Goal: Information Seeking & Learning: Learn about a topic

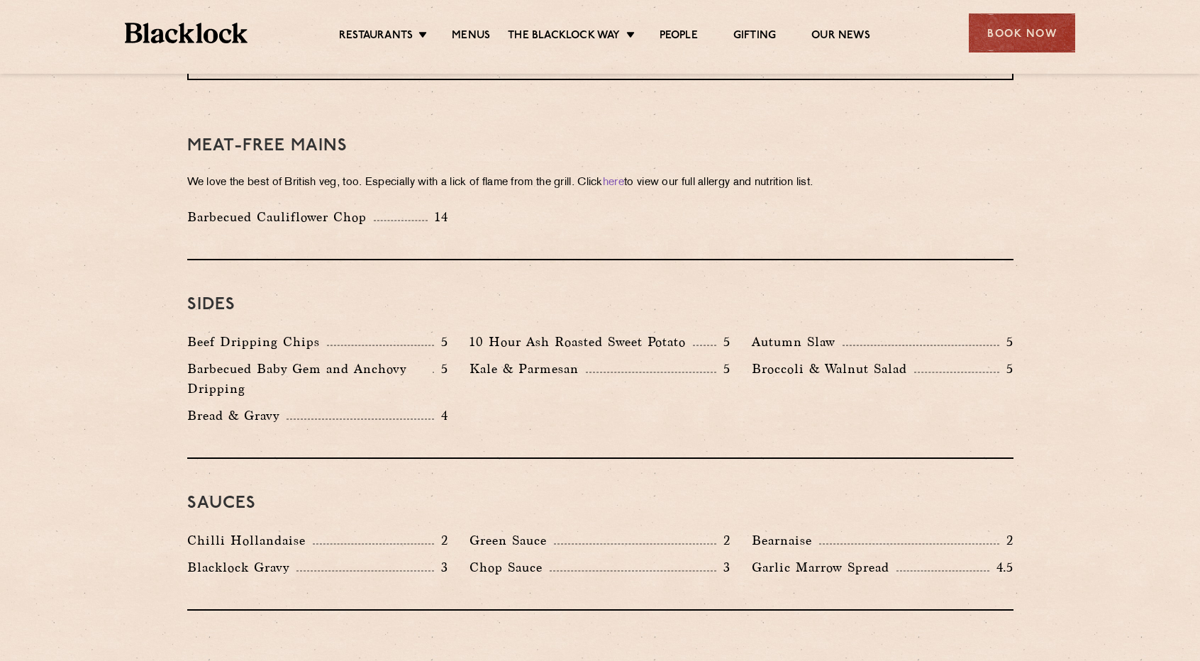
scroll to position [2058, 0]
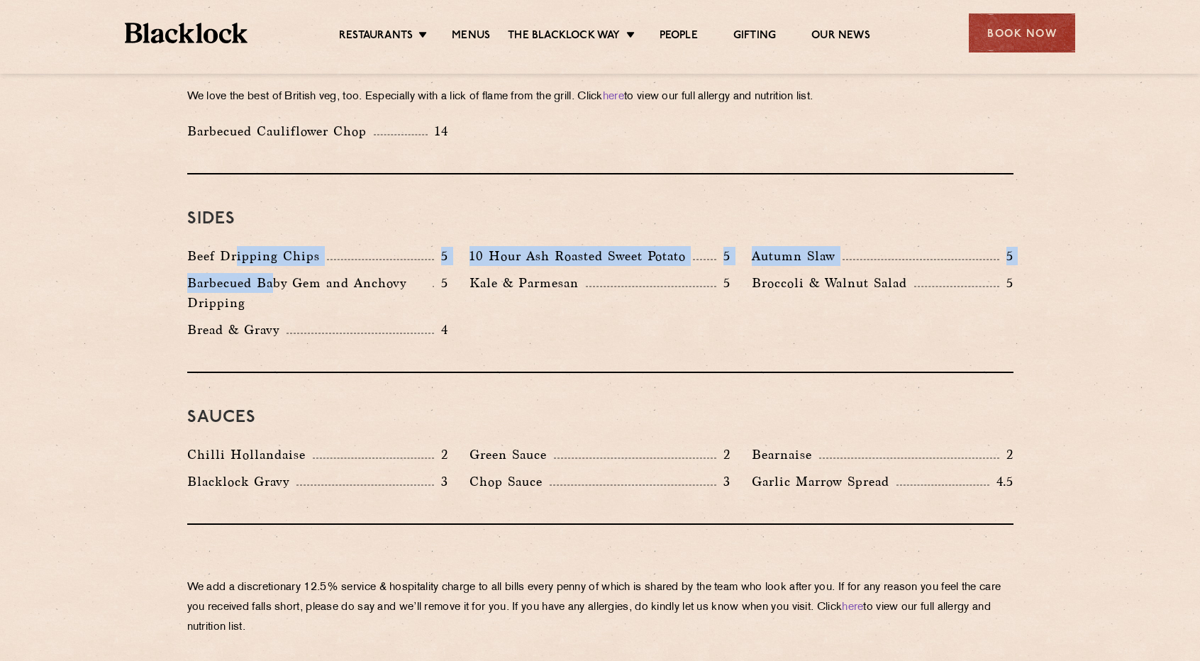
drag, startPoint x: 237, startPoint y: 236, endPoint x: 274, endPoint y: 270, distance: 50.2
click at [274, 270] on div "Beef Dripping Chips 5 10 Hour Ash Roasted Sweet Potato 5 Autumn Slaw 5 Barbecue…" at bounding box center [601, 296] width 848 height 101
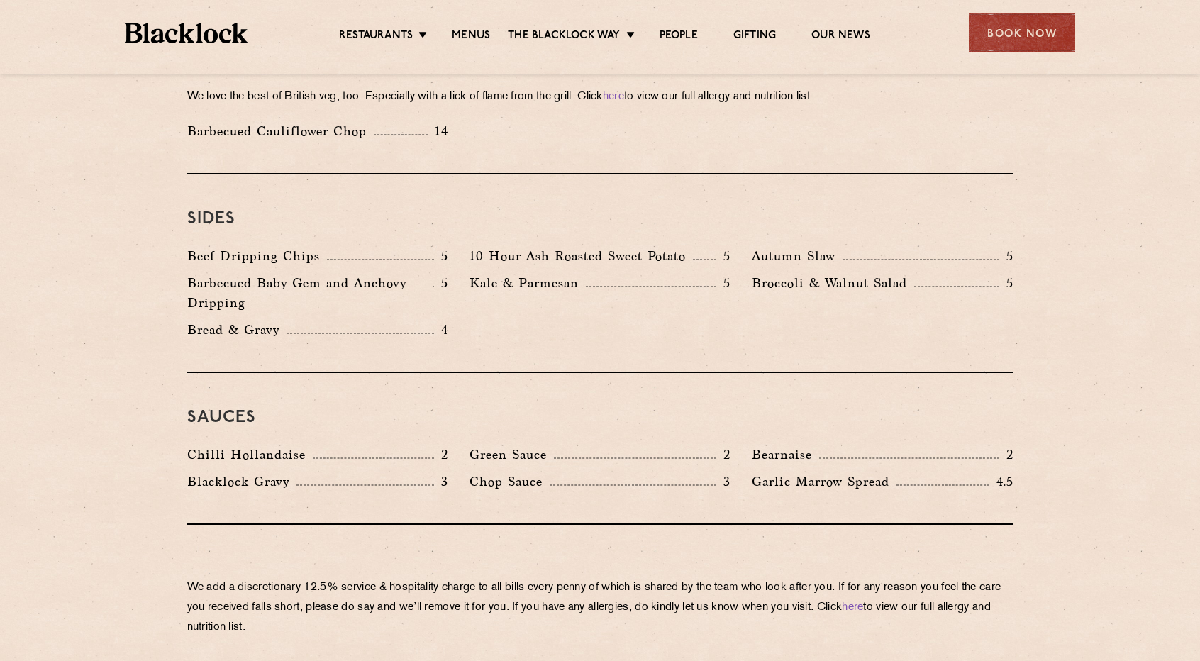
click at [552, 273] on p "Kale & Parmesan" at bounding box center [528, 283] width 116 height 20
drag, startPoint x: 815, startPoint y: 265, endPoint x: 888, endPoint y: 277, distance: 73.4
click at [884, 273] on p "Broccoli & Walnut Salad" at bounding box center [833, 283] width 162 height 20
click at [893, 304] on div "Beef Dripping Chips 5 10 Hour Ash Roasted Sweet Potato 5 Autumn Slaw 5 Barbecue…" at bounding box center [601, 296] width 848 height 101
drag, startPoint x: 463, startPoint y: 261, endPoint x: 576, endPoint y: 260, distance: 113.5
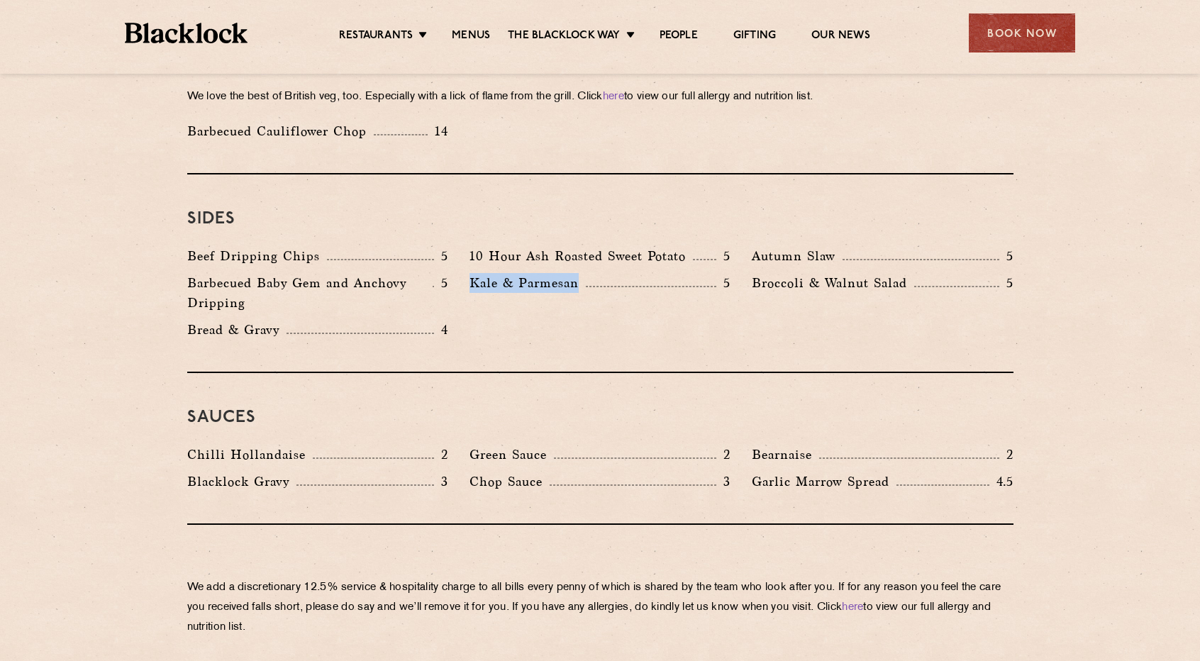
click at [576, 273] on div "Kale & Parmesan 5" at bounding box center [600, 296] width 282 height 47
copy p "Kale & Parmesan"
drag, startPoint x: 753, startPoint y: 269, endPoint x: 907, endPoint y: 275, distance: 154.1
click at [907, 275] on div "Broccoli & Walnut Salad 5" at bounding box center [882, 296] width 282 height 47
copy p "Broccoli & Walnut Salad"
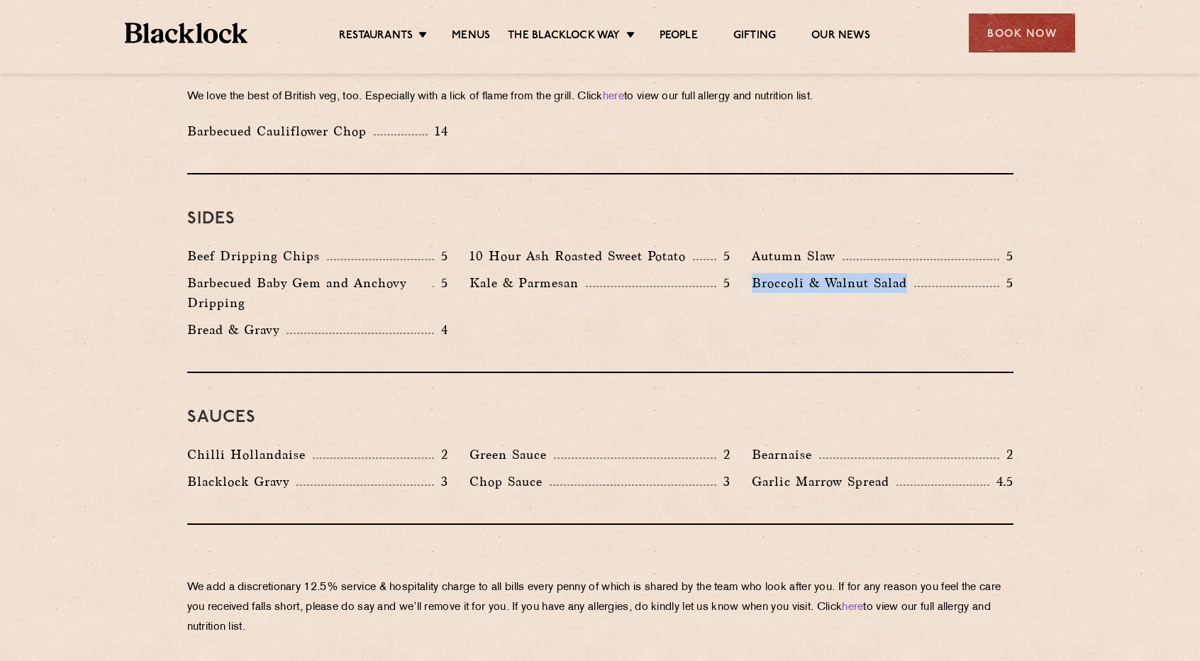
click at [756, 299] on div "Broccoli & Walnut Salad 5" at bounding box center [882, 296] width 282 height 47
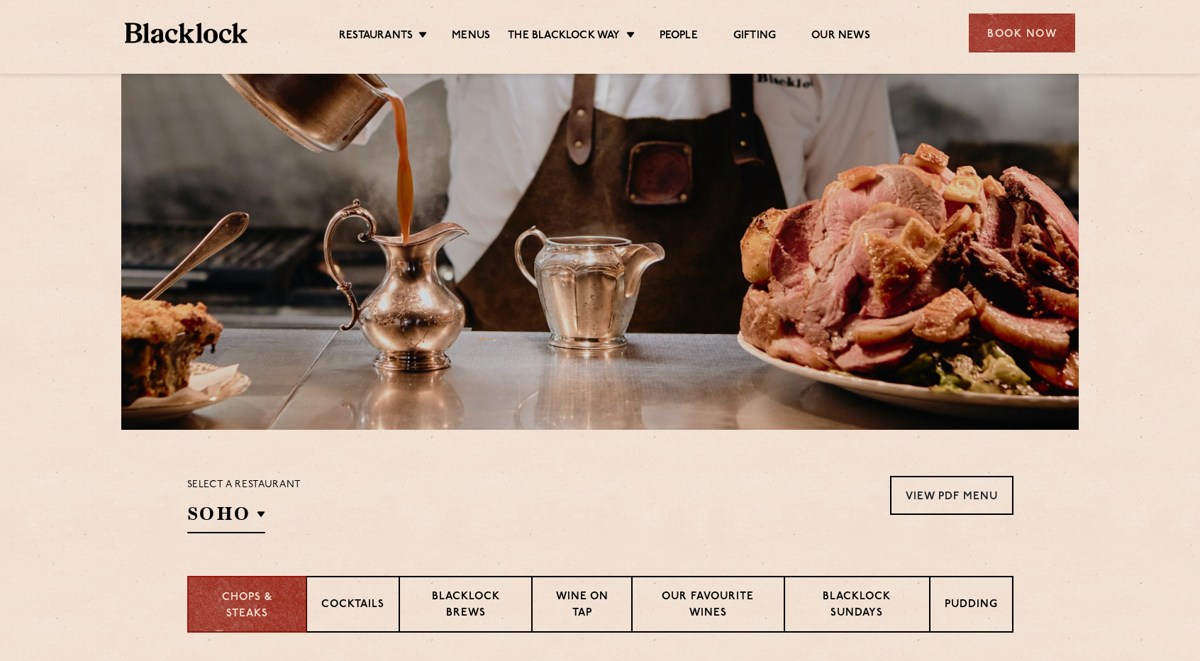
scroll to position [0, 0]
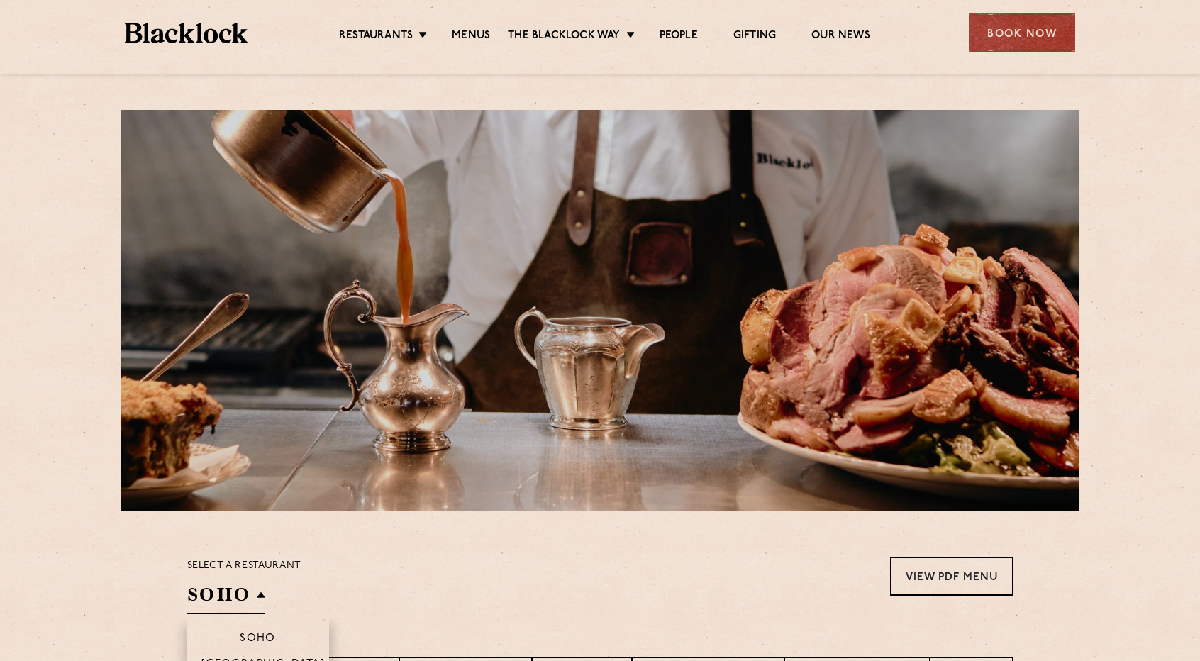
click at [231, 604] on h2 "SOHO" at bounding box center [226, 598] width 78 height 32
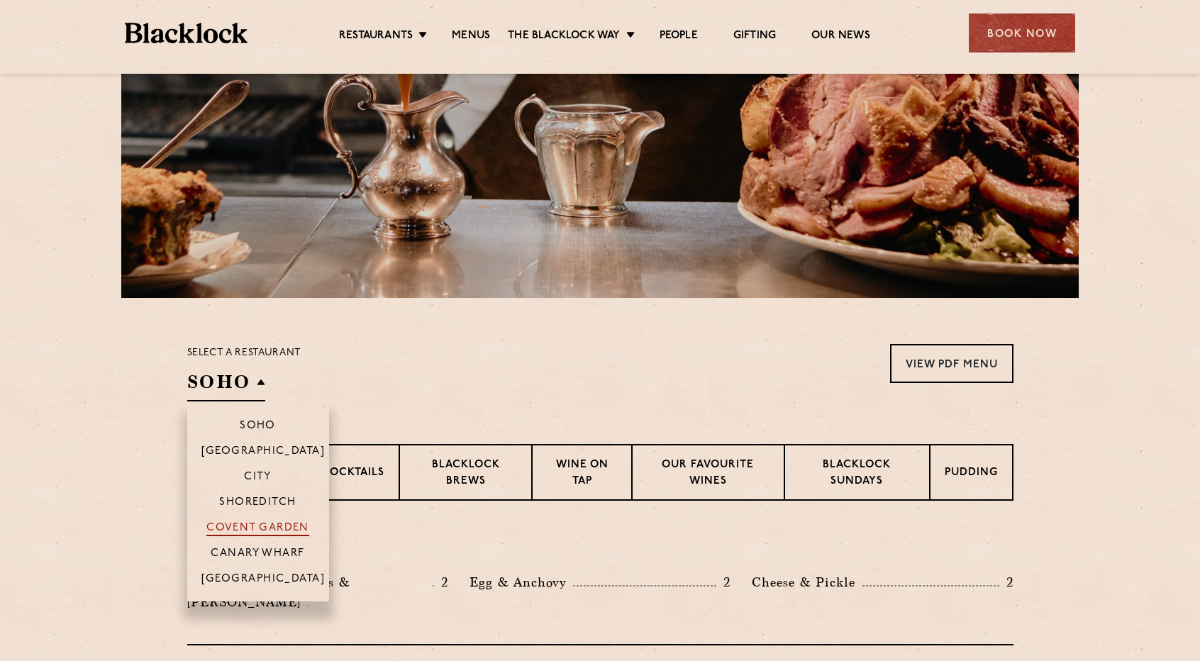
click at [285, 524] on p "Covent Garden" at bounding box center [257, 529] width 103 height 14
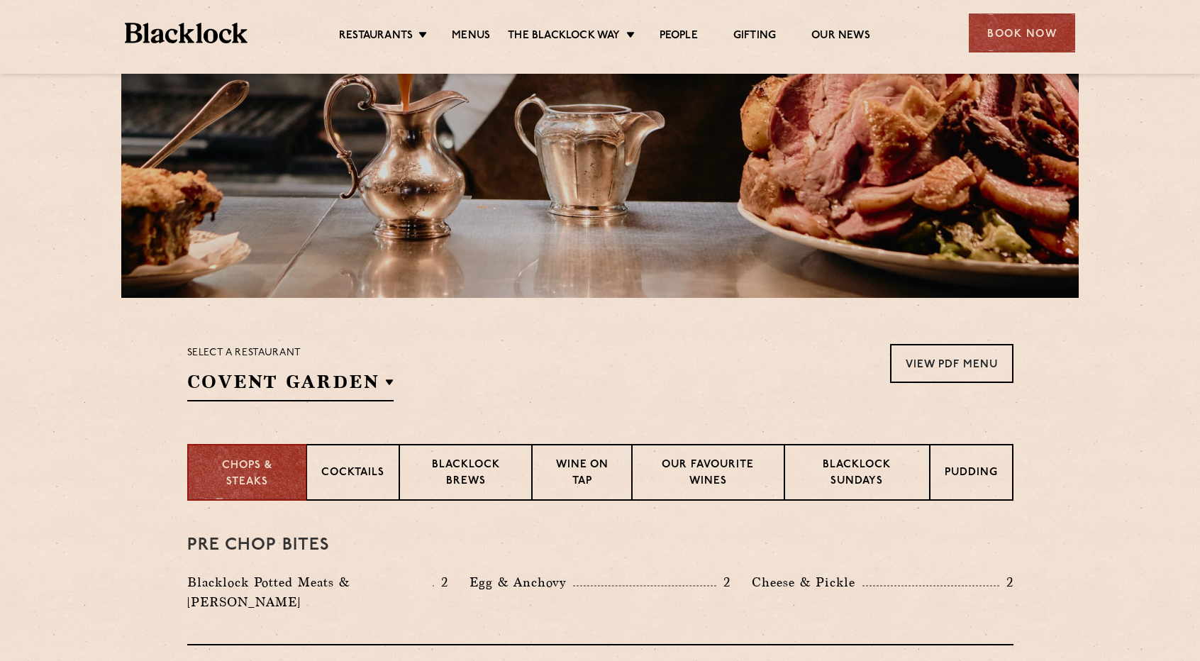
click at [585, 384] on div "Select a restaurant Covent Garden Soho Birmingham City Shoreditch Covent Garden…" at bounding box center [600, 372] width 827 height 57
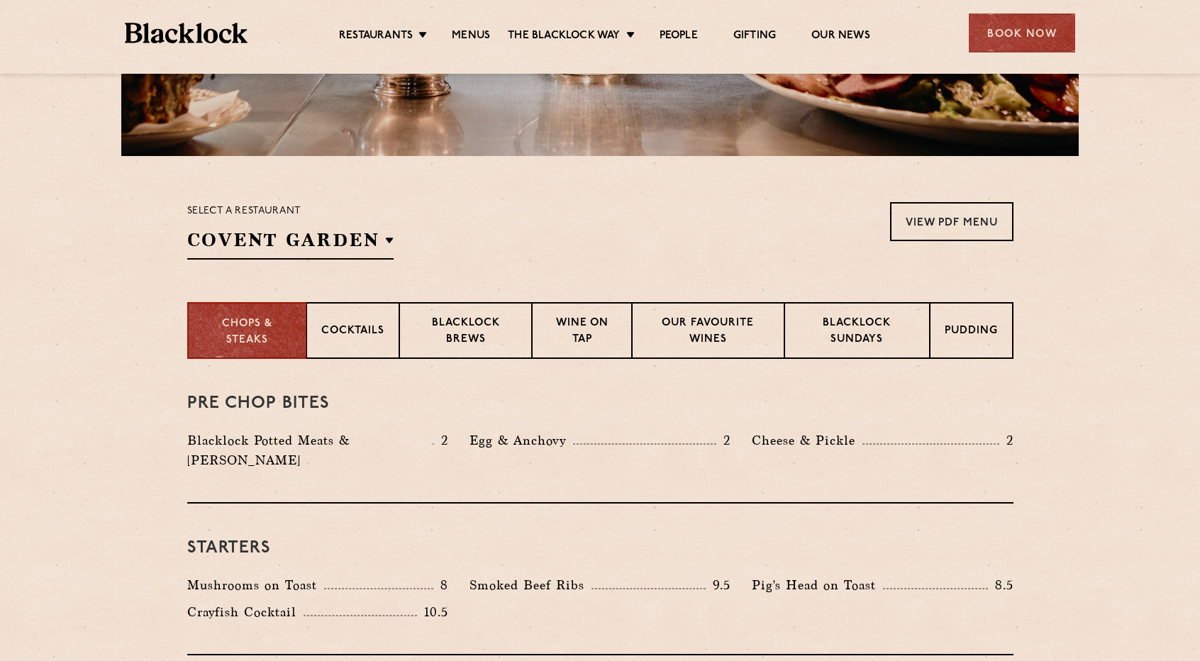
scroll to position [71, 0]
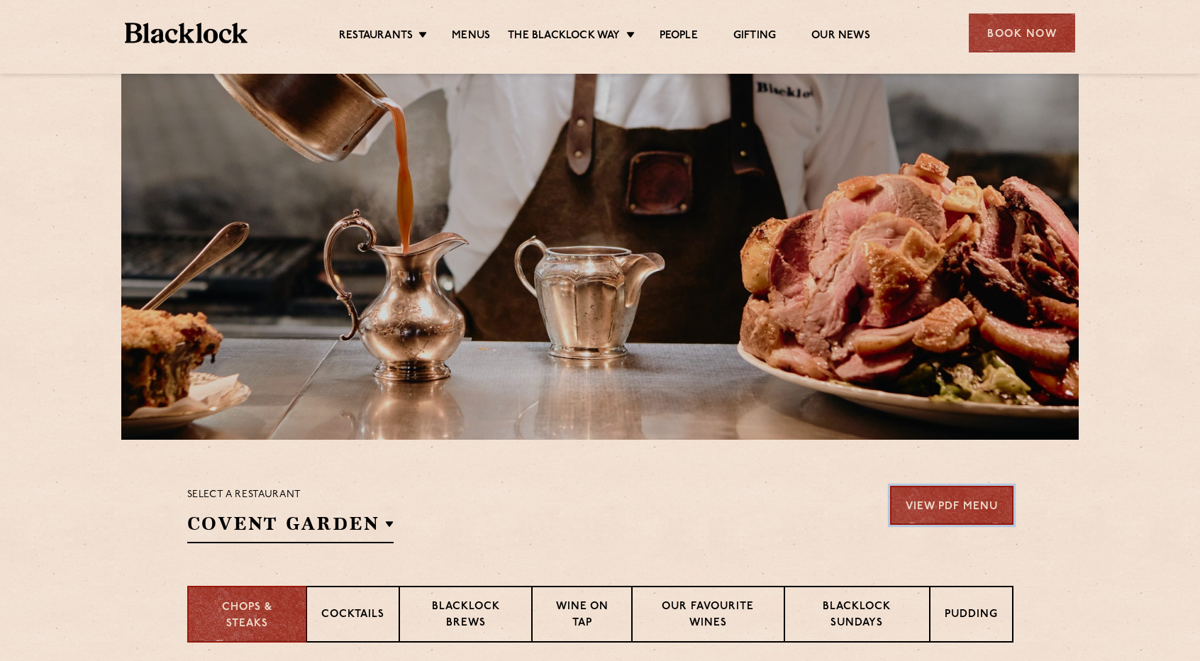
click at [947, 504] on link "View PDF Menu" at bounding box center [951, 505] width 123 height 39
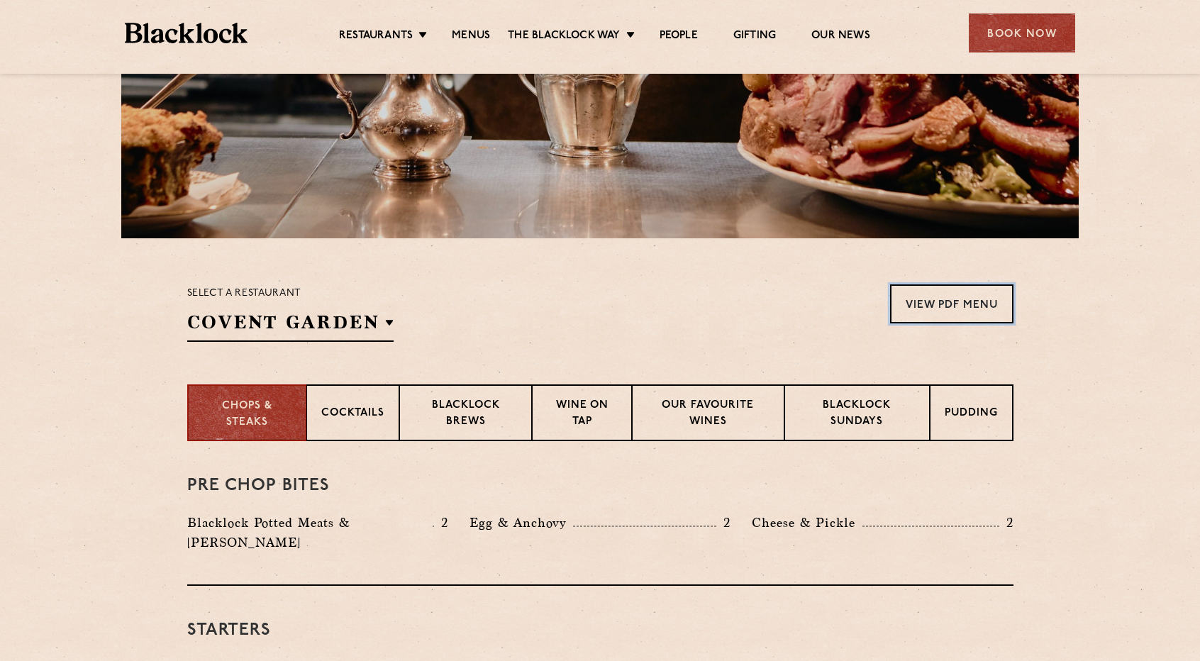
scroll to position [355, 0]
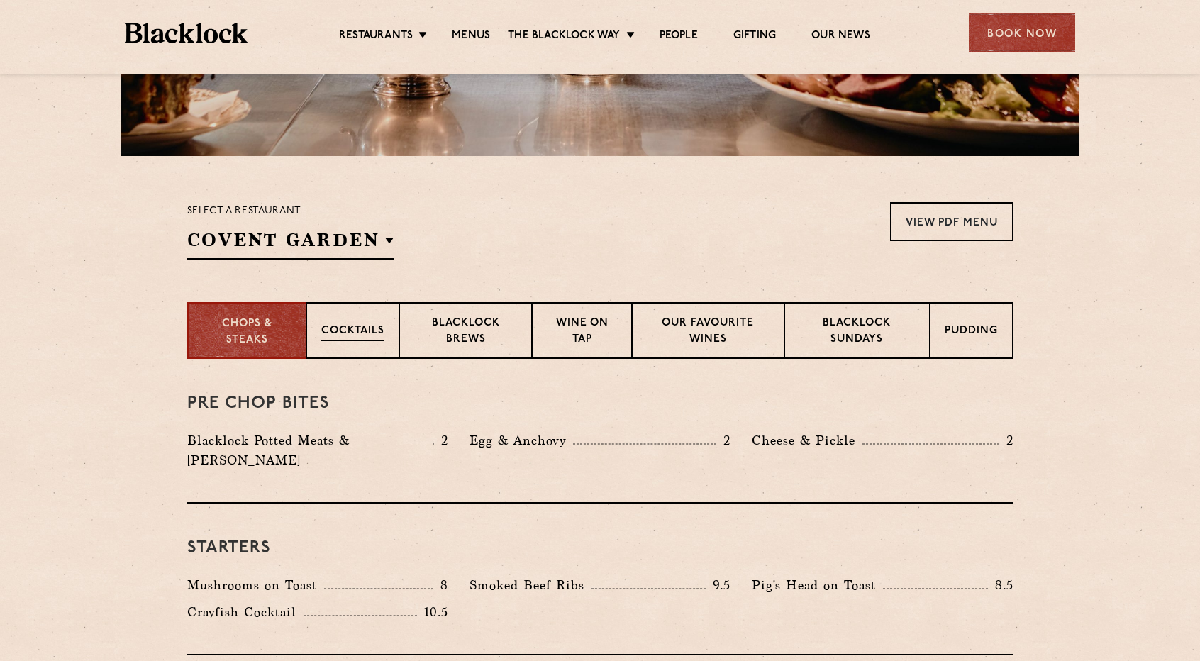
click at [347, 328] on p "Cocktails" at bounding box center [352, 333] width 63 height 18
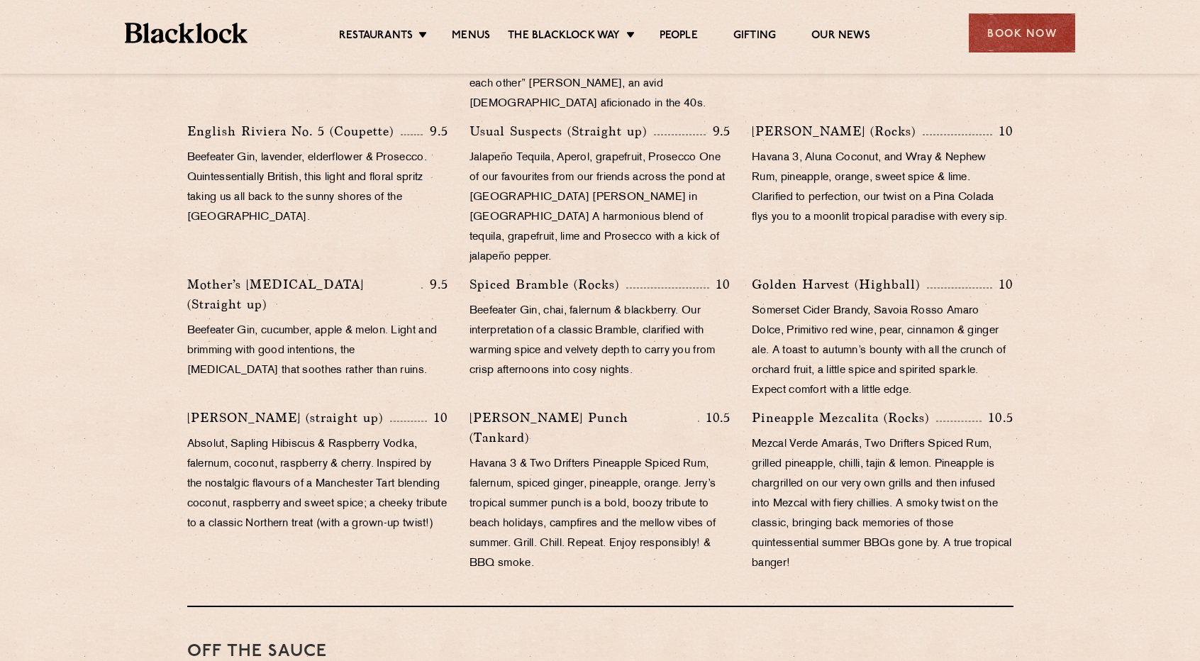
scroll to position [1064, 0]
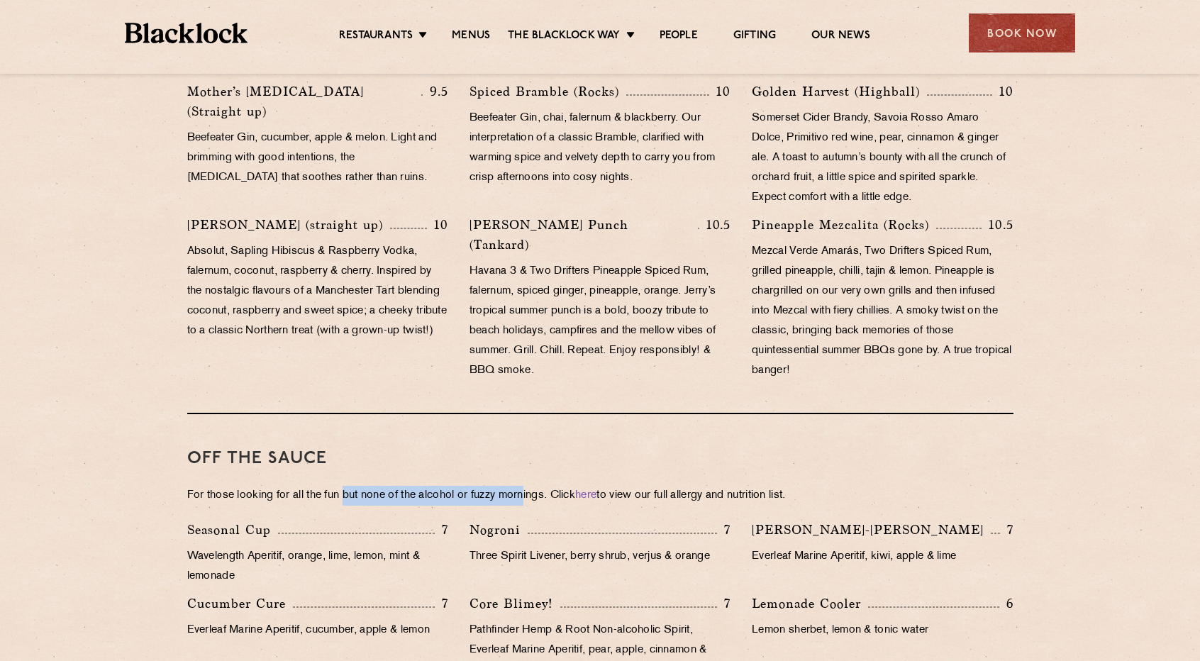
drag, startPoint x: 534, startPoint y: 477, endPoint x: 349, endPoint y: 476, distance: 184.5
click at [349, 486] on p "For those looking for all the fun but none of the alcohol or fuzzy mornings. Cl…" at bounding box center [600, 496] width 827 height 20
click at [353, 520] on div "Seasonal Cup 7" at bounding box center [317, 530] width 261 height 20
drag, startPoint x: 226, startPoint y: 480, endPoint x: 565, endPoint y: 328, distance: 372.2
click at [294, 486] on p "For those looking for all the fun but none of the alcohol or fuzzy mornings. Cl…" at bounding box center [600, 496] width 827 height 20
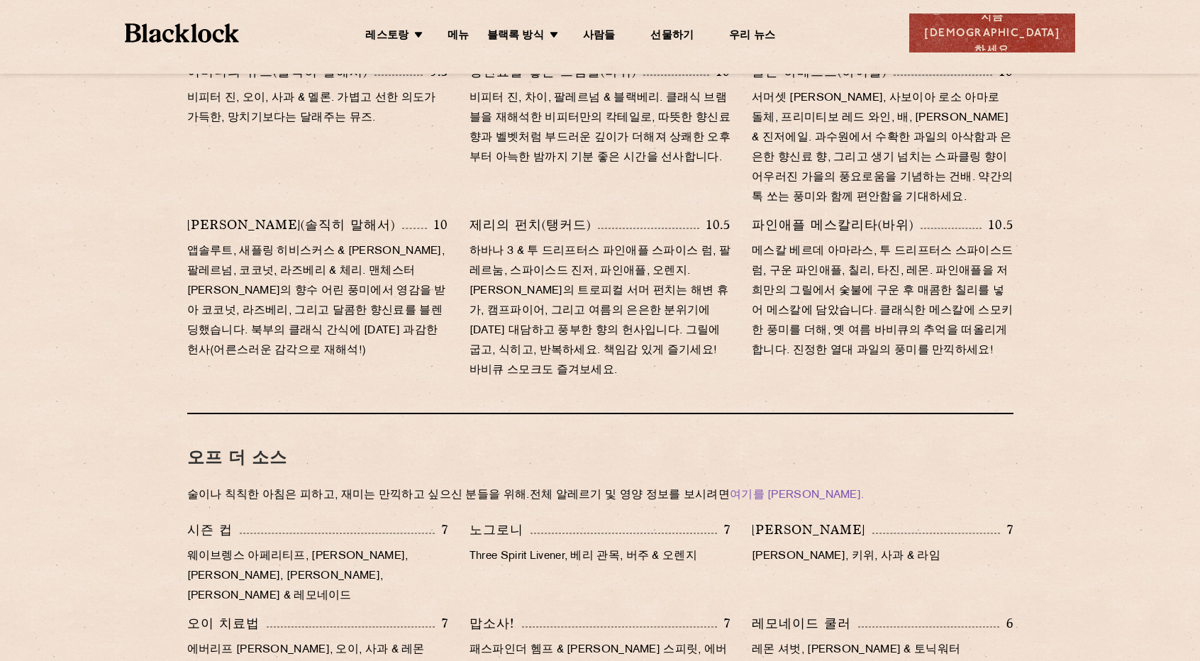
scroll to position [1044, 0]
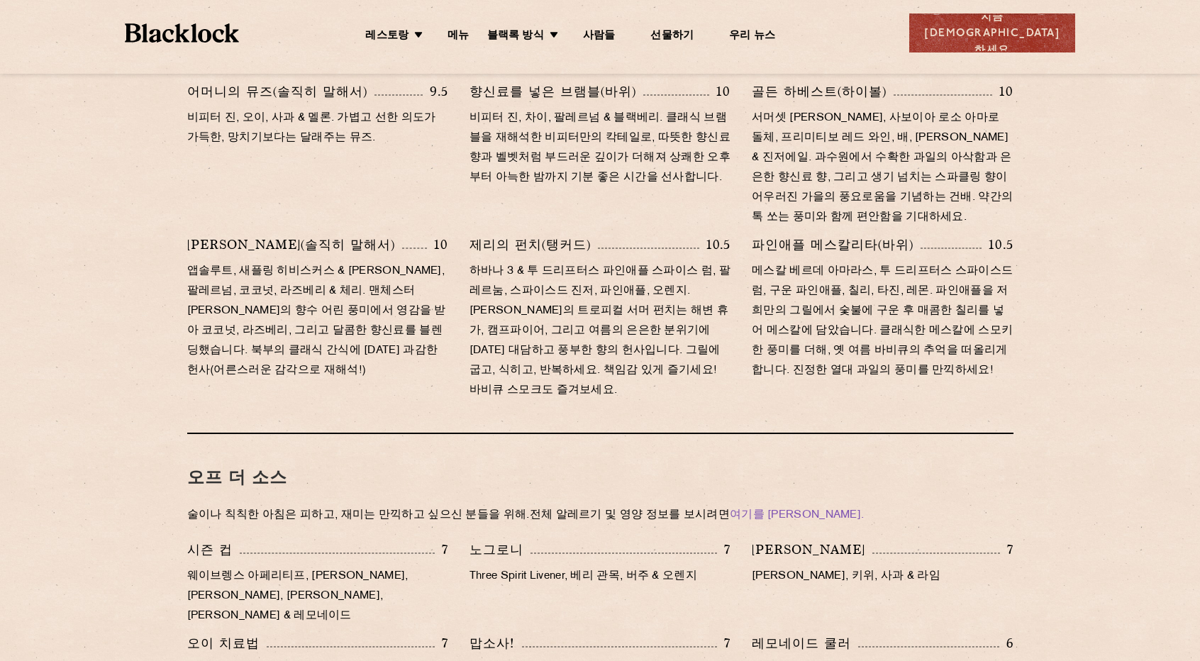
click at [302, 510] on font "술이나 칙칙한 아침은 피하고, 재미는 만끽하고 싶으신 분들을 위해." at bounding box center [358, 515] width 343 height 11
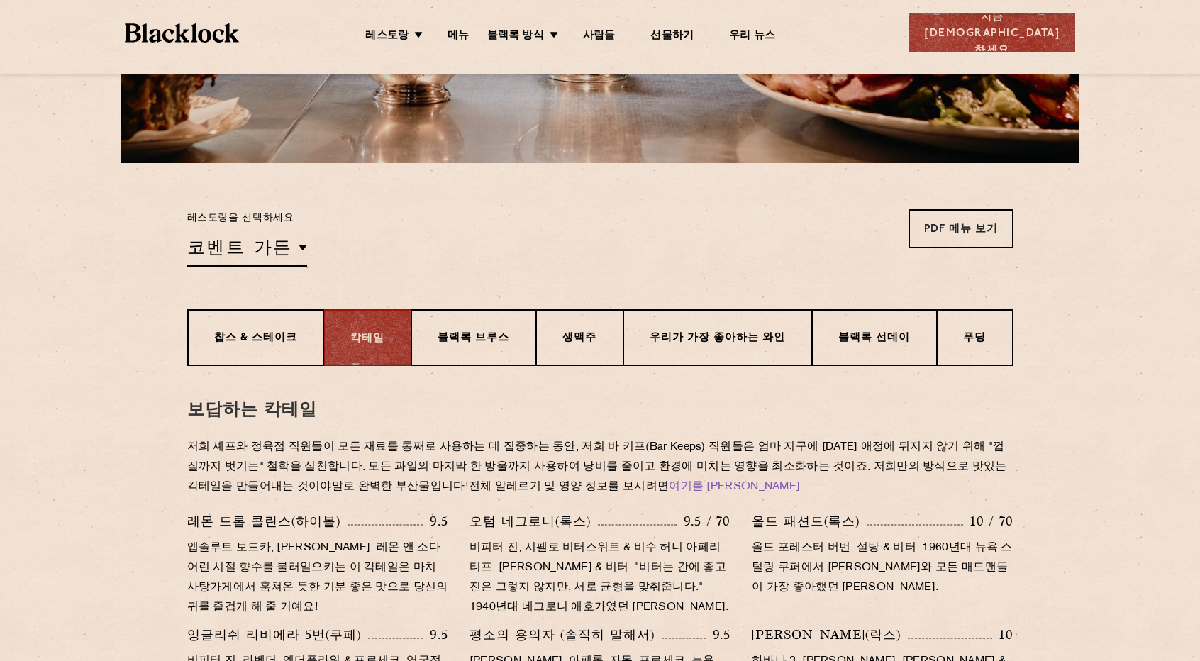
scroll to position [335, 0]
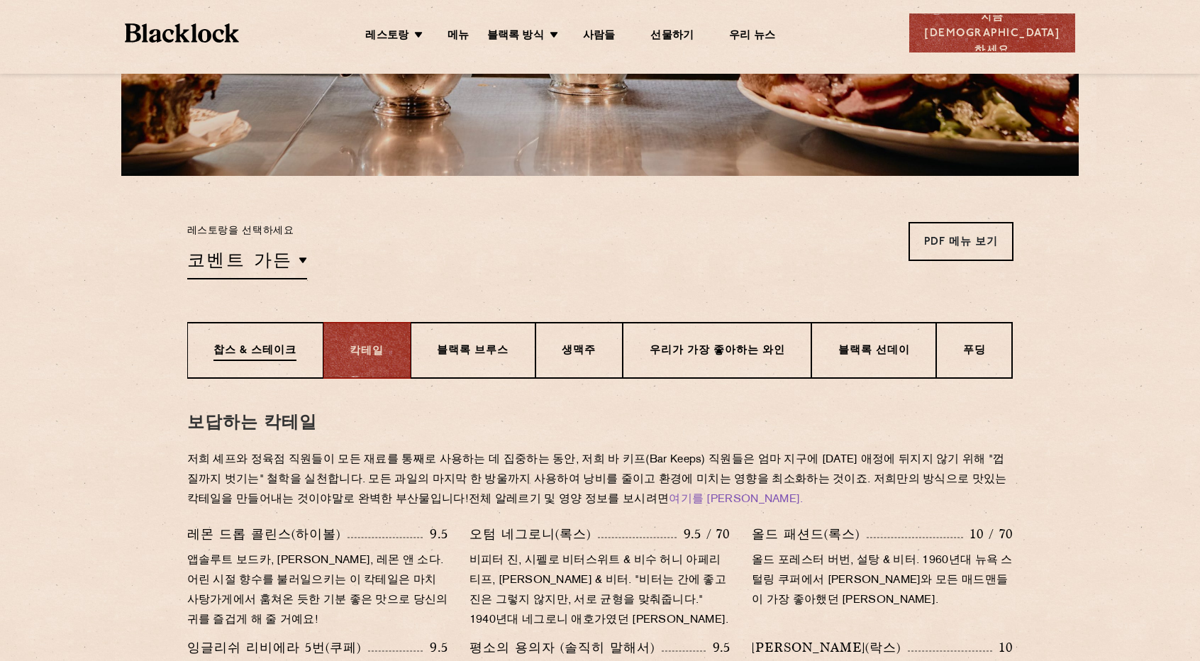
click at [292, 358] on p "찹스 & 스테이크" at bounding box center [255, 352] width 83 height 18
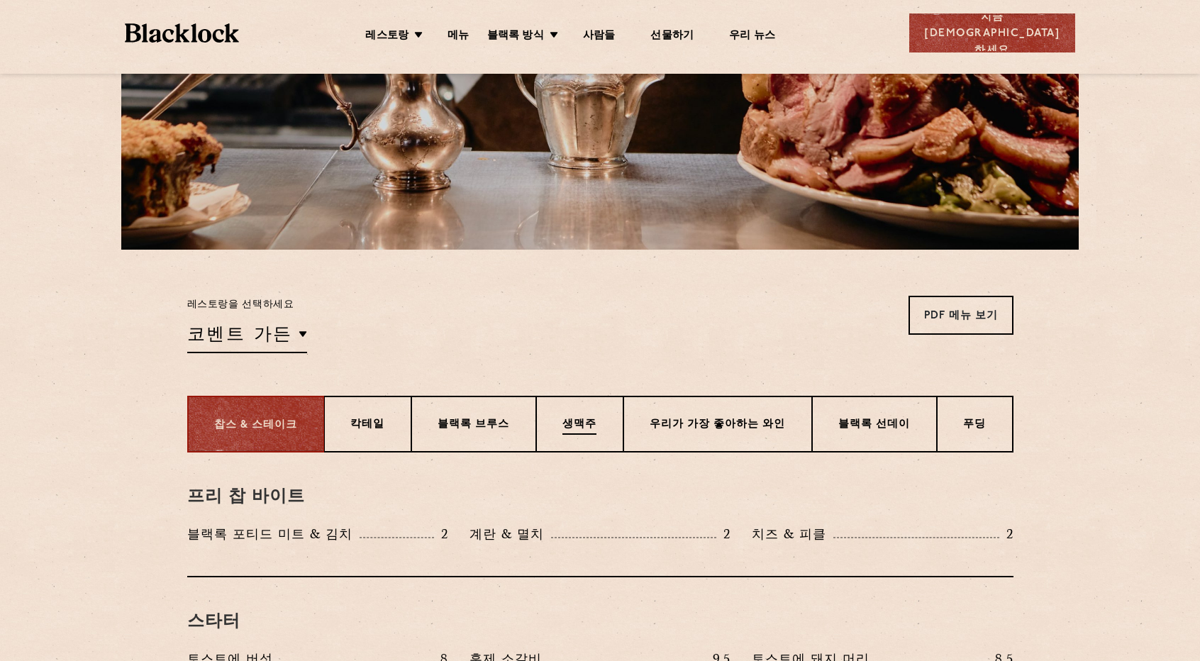
scroll to position [284, 0]
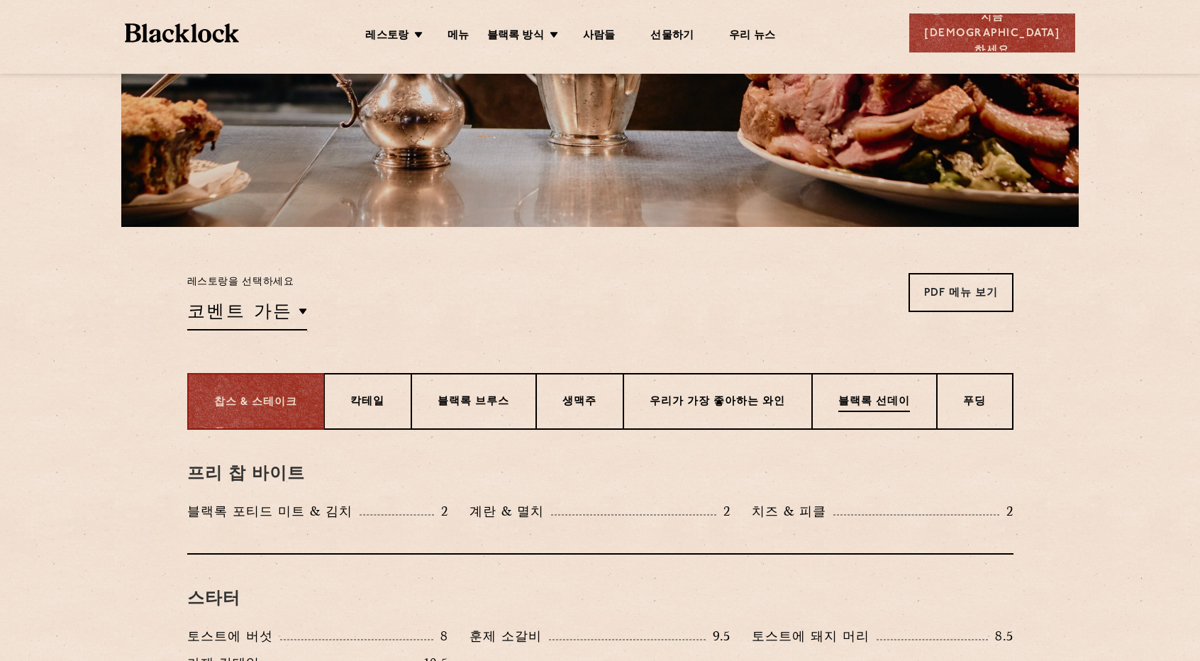
click at [848, 409] on p "블랙록 선데이" at bounding box center [875, 403] width 72 height 18
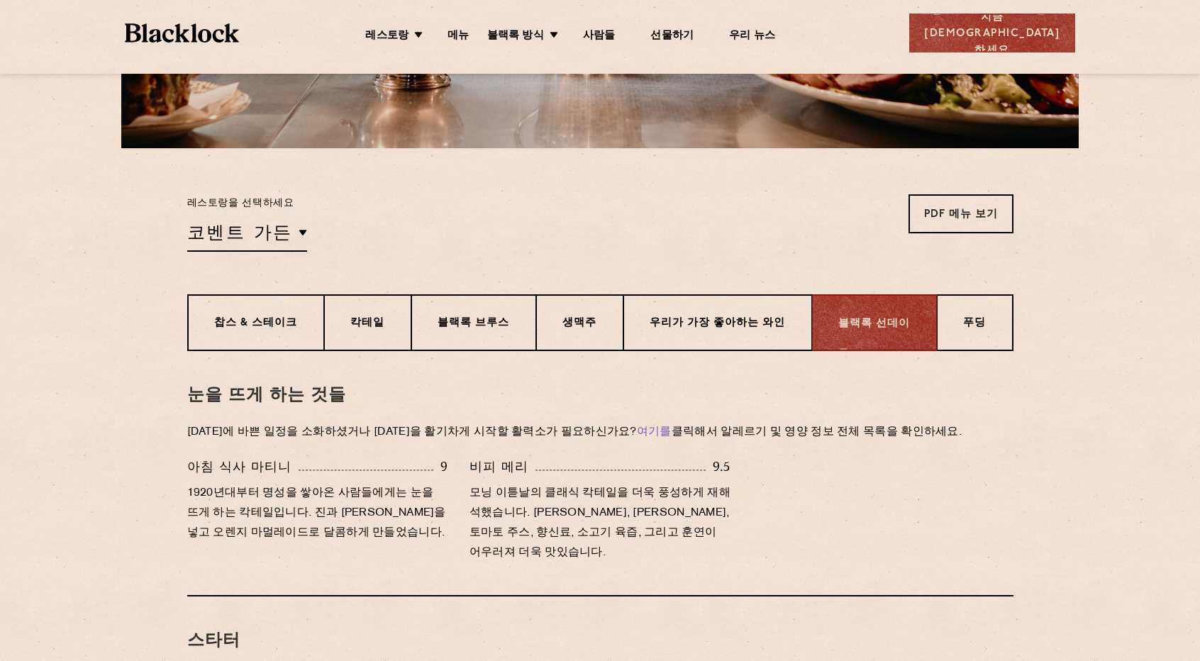
scroll to position [355, 0]
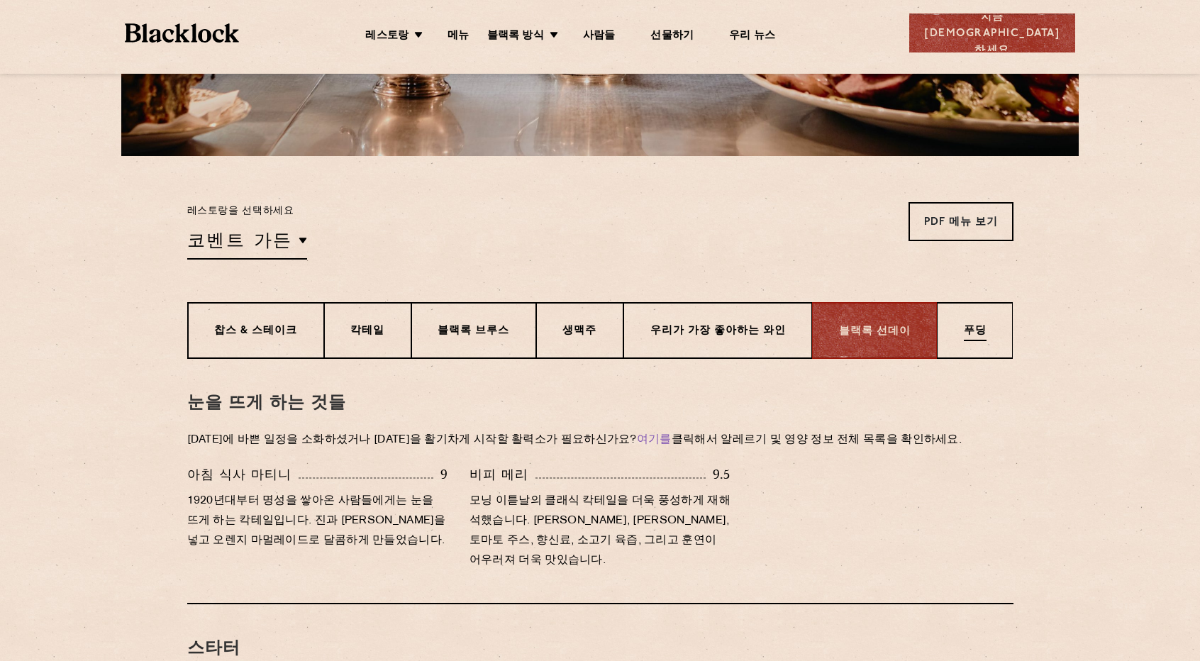
click at [973, 345] on div "푸딩" at bounding box center [975, 330] width 76 height 57
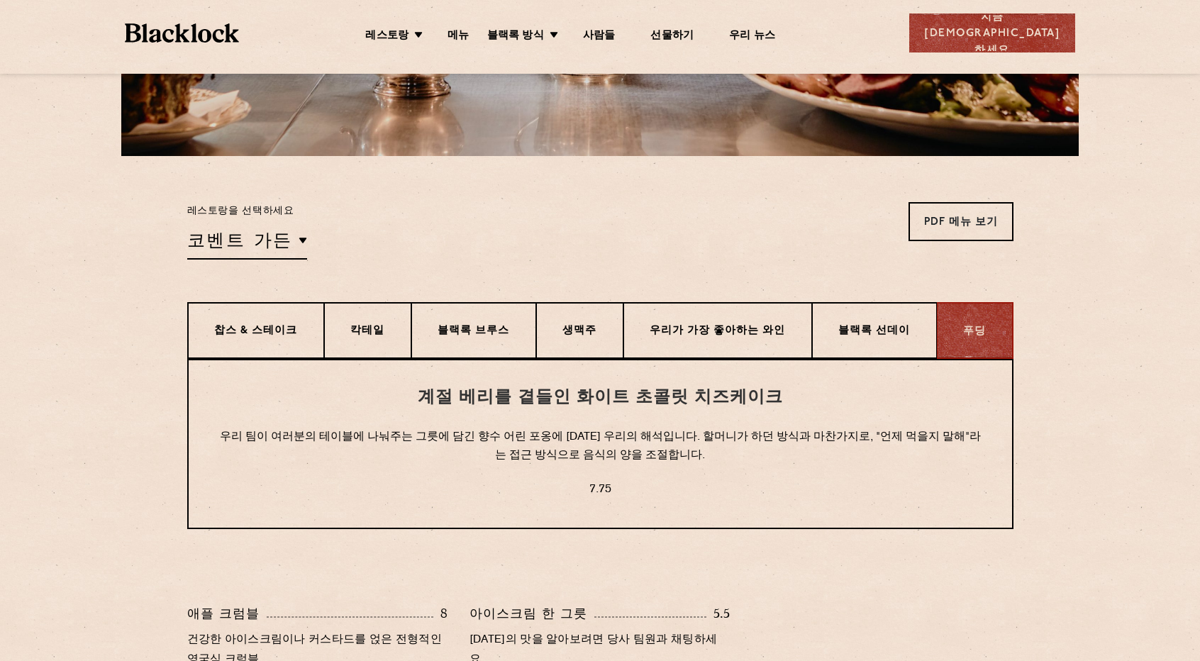
scroll to position [497, 0]
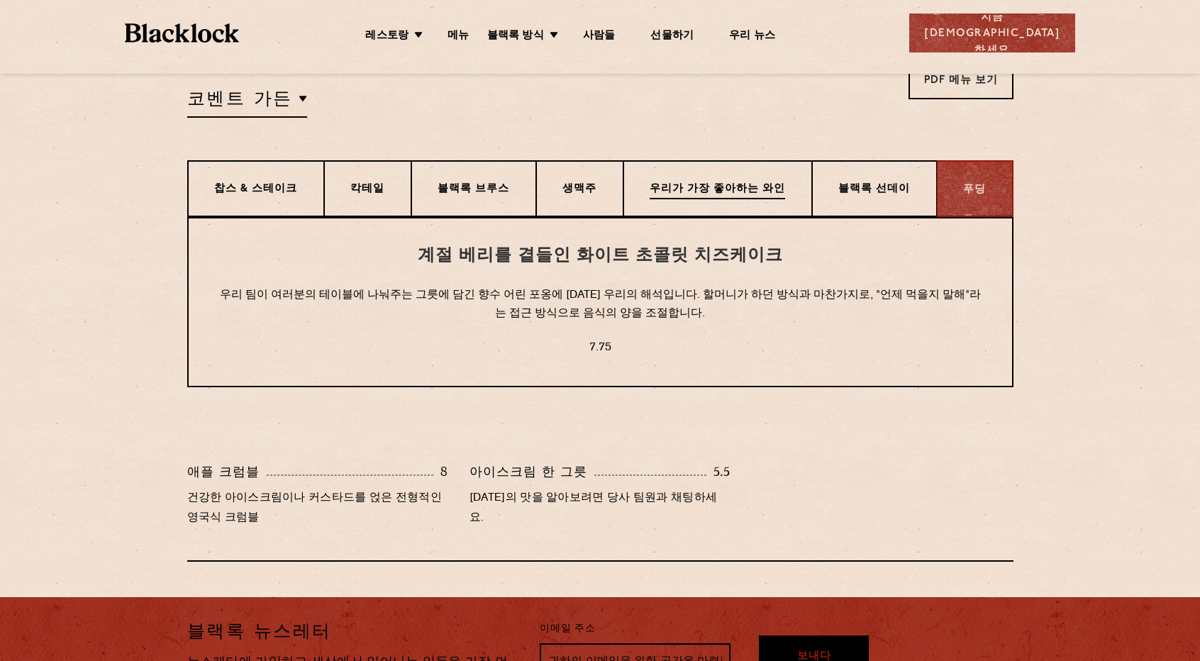
click at [757, 172] on div "우리가 가장 좋아하는 와인" at bounding box center [718, 188] width 189 height 57
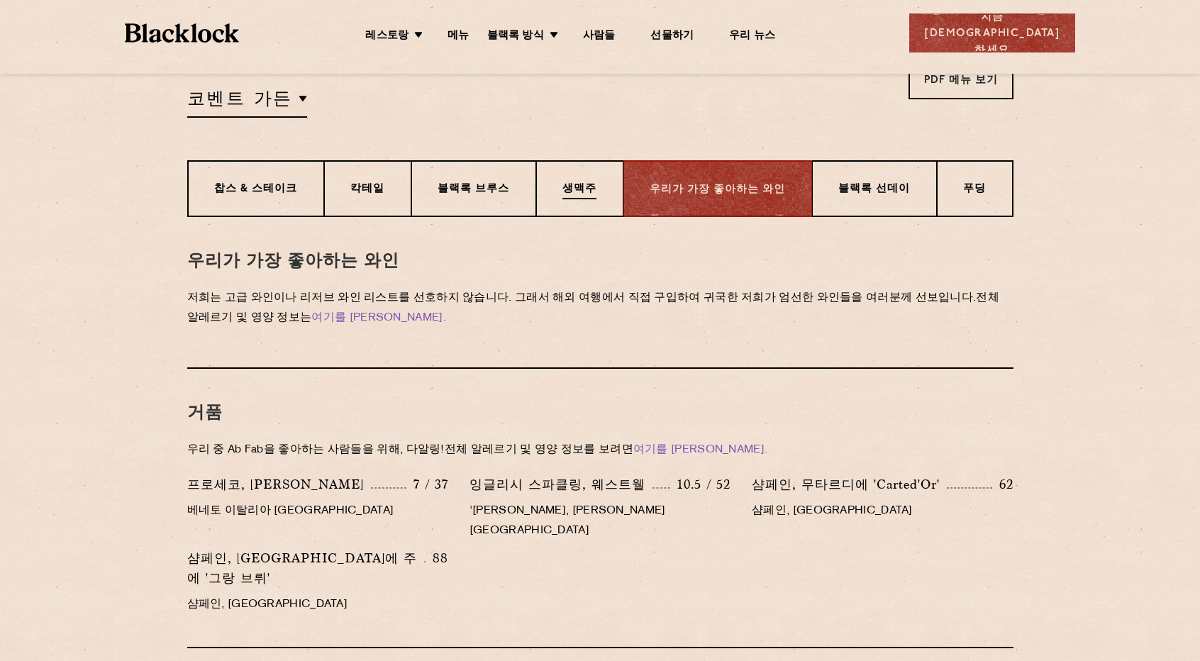
click at [610, 187] on div "생맥주" at bounding box center [579, 188] width 87 height 57
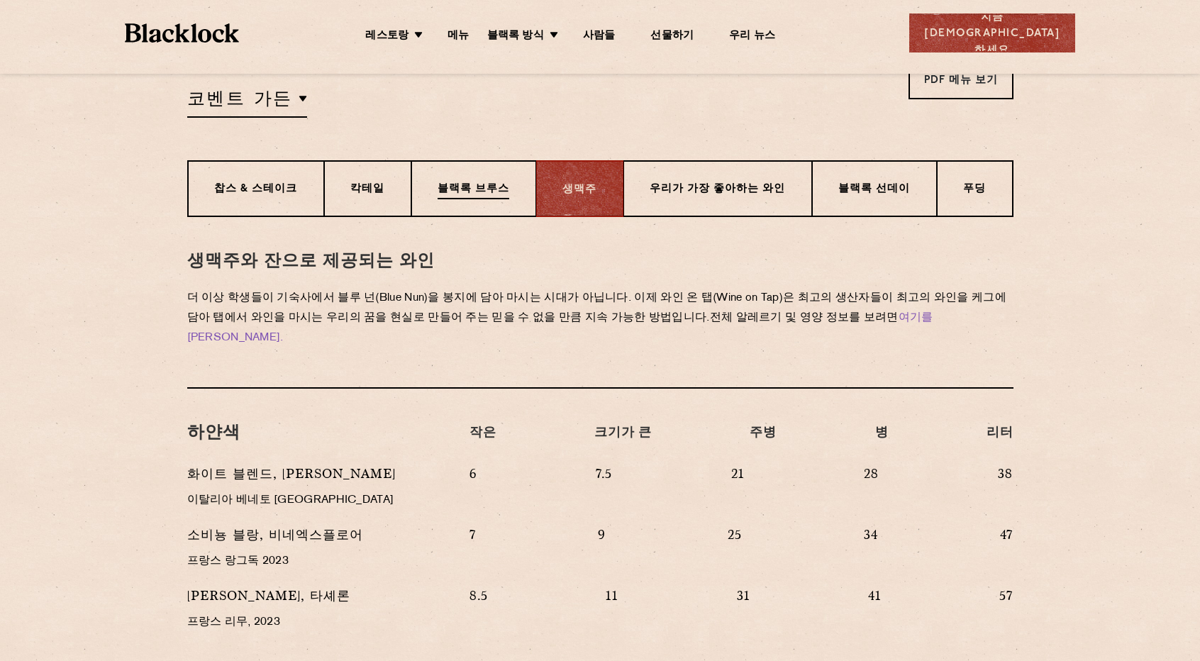
click at [485, 192] on font "블랙록 브루스" at bounding box center [474, 189] width 72 height 11
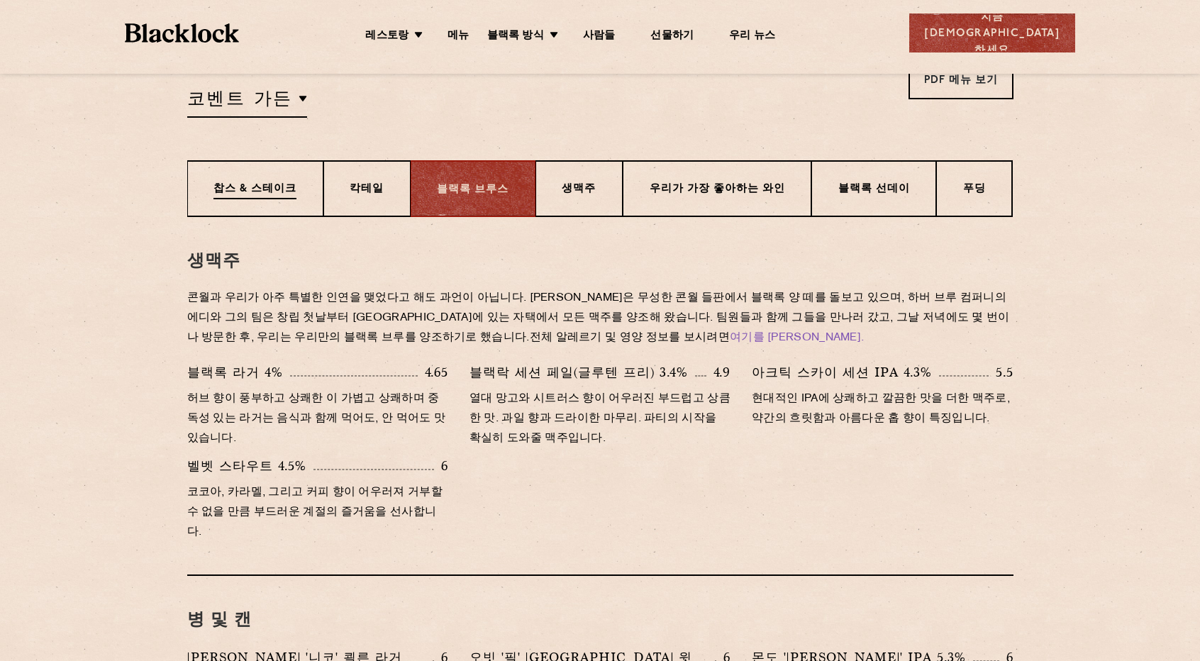
click at [280, 191] on font "찹스 & 스테이크" at bounding box center [255, 189] width 83 height 11
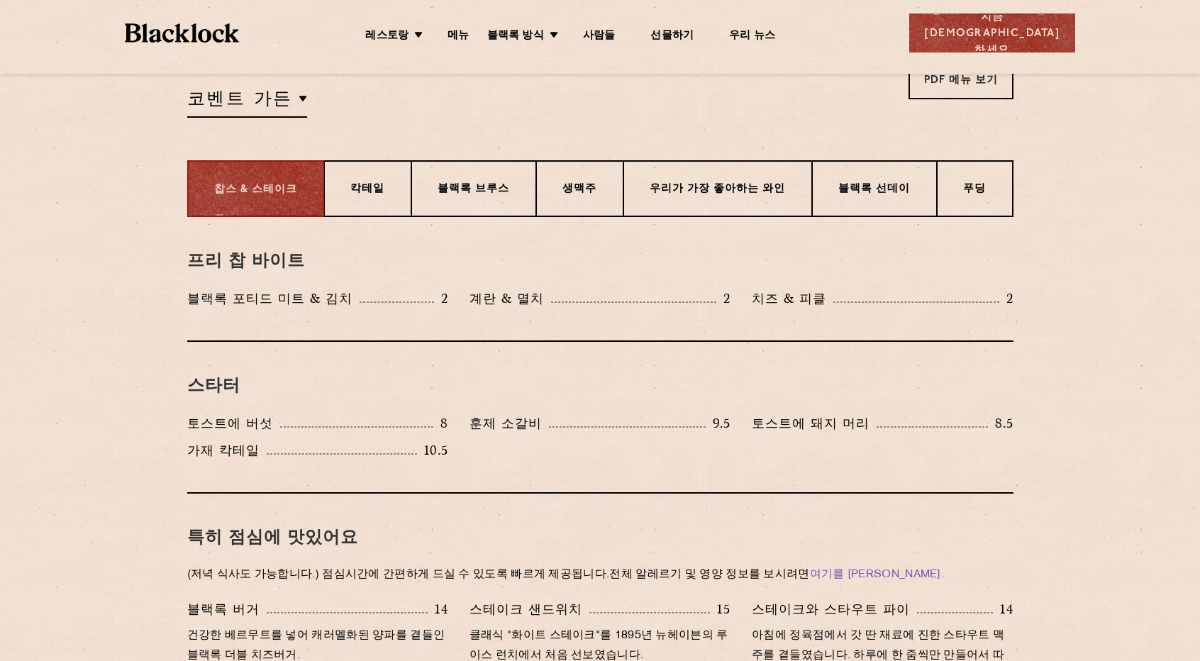
click at [1120, 204] on section "찹스 & 스테이크 칵테일 블랙록 브루스 생맥주 우리가 가장 좋아하는 와인 블랙록 선데이 푸딩" at bounding box center [600, 188] width 1200 height 57
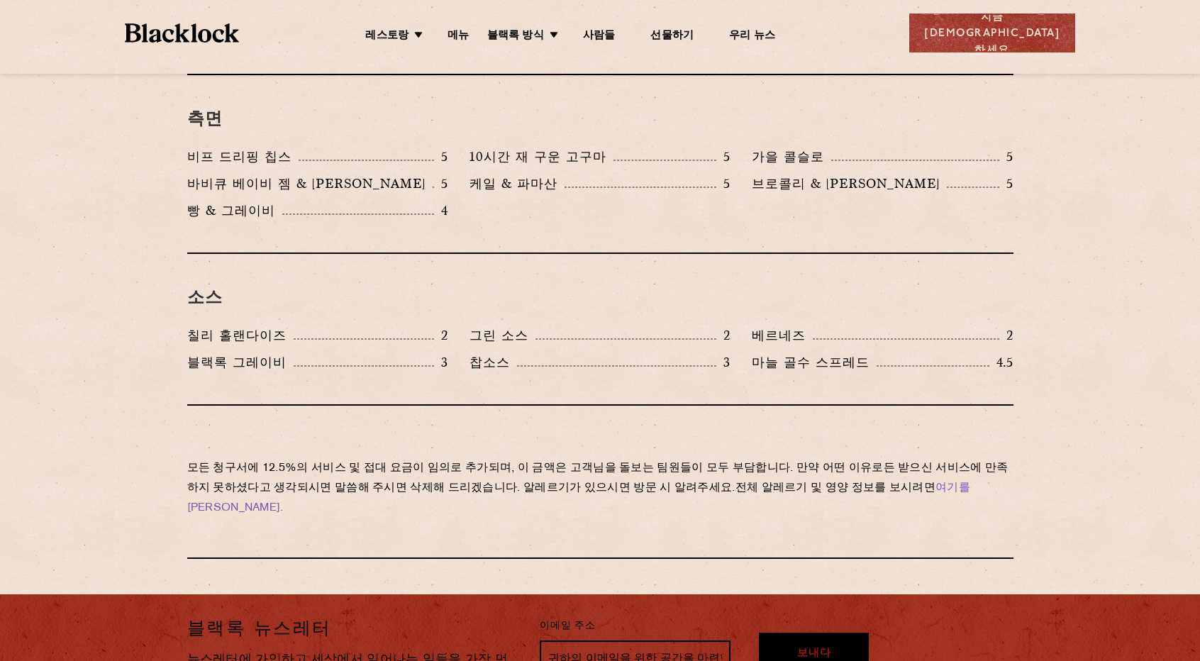
scroll to position [2270, 0]
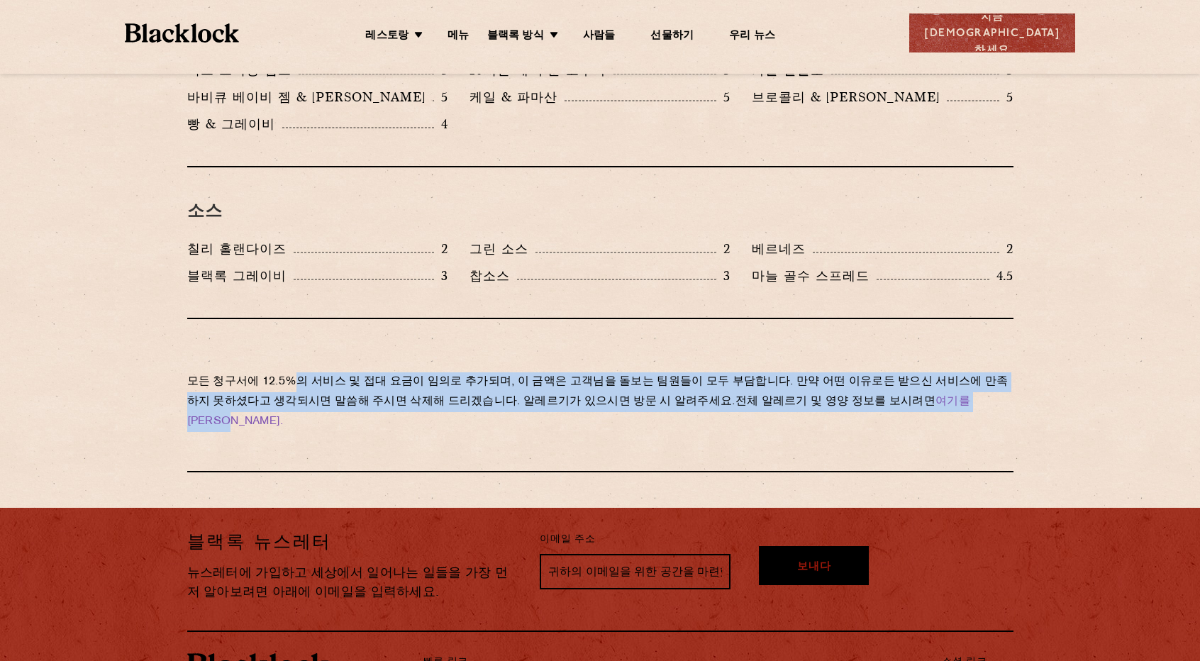
drag, startPoint x: 289, startPoint y: 360, endPoint x: 951, endPoint y: 379, distance: 661.5
click at [949, 379] on p "모든 청구서에 12.5%의 서비스 및 접대 요금이 임의로 추가되며, 이 금액은 고객님을 돌보는 팀원들이 모두 부담합니다. 만약 어떤 이유로든 …" at bounding box center [600, 402] width 827 height 60
click at [1009, 379] on p "모든 청구서에 12.5%의 서비스 및 접대 요금이 임의로 추가되며, 이 금액은 고객님을 돌보는 팀원들이 모두 부담합니다. 만약 어떤 이유로든 …" at bounding box center [600, 402] width 827 height 60
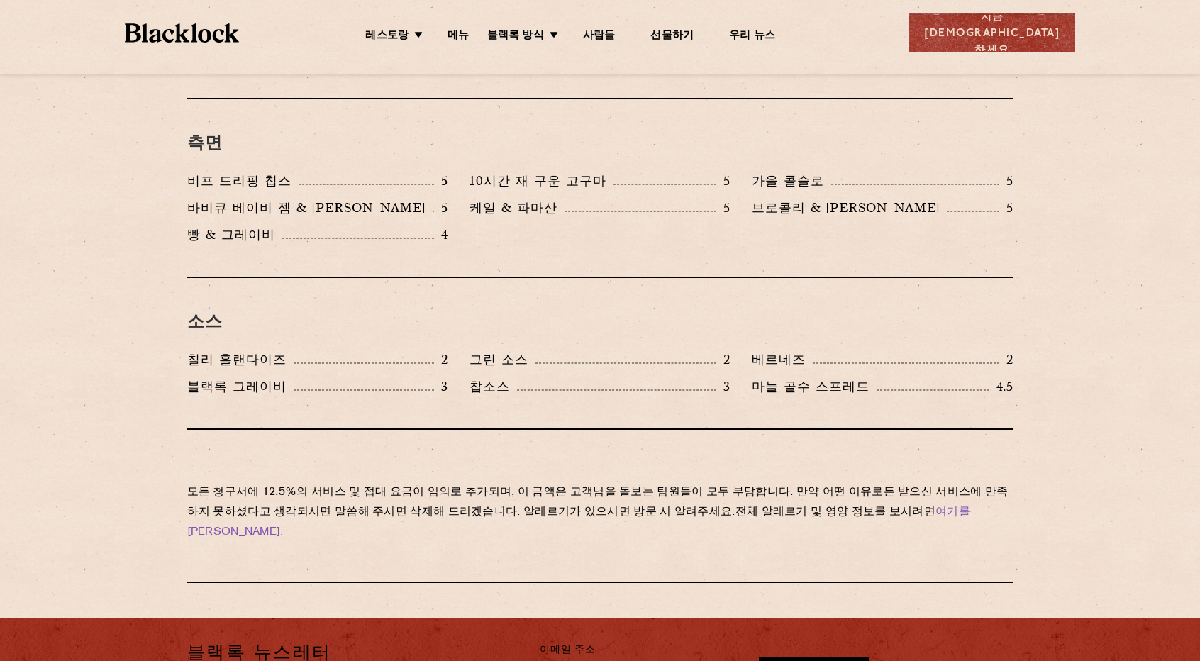
scroll to position [2129, 0]
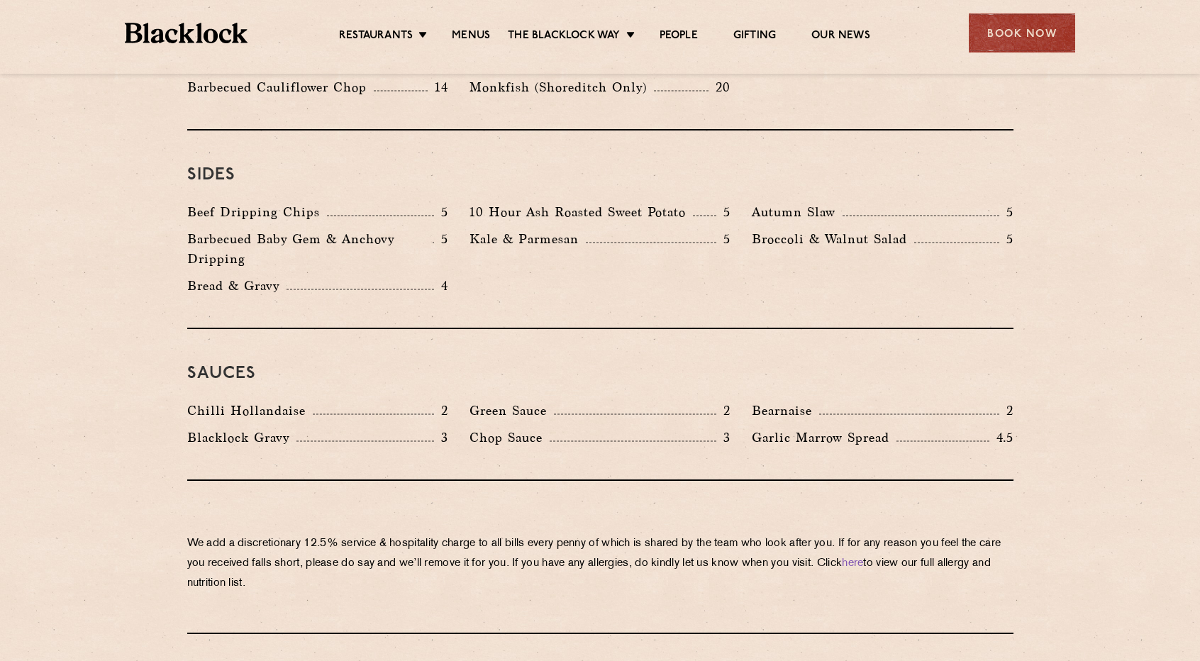
click at [355, 534] on p "We add a discretionary 12.5% service & hospitality charge to all bills every pe…" at bounding box center [600, 564] width 827 height 60
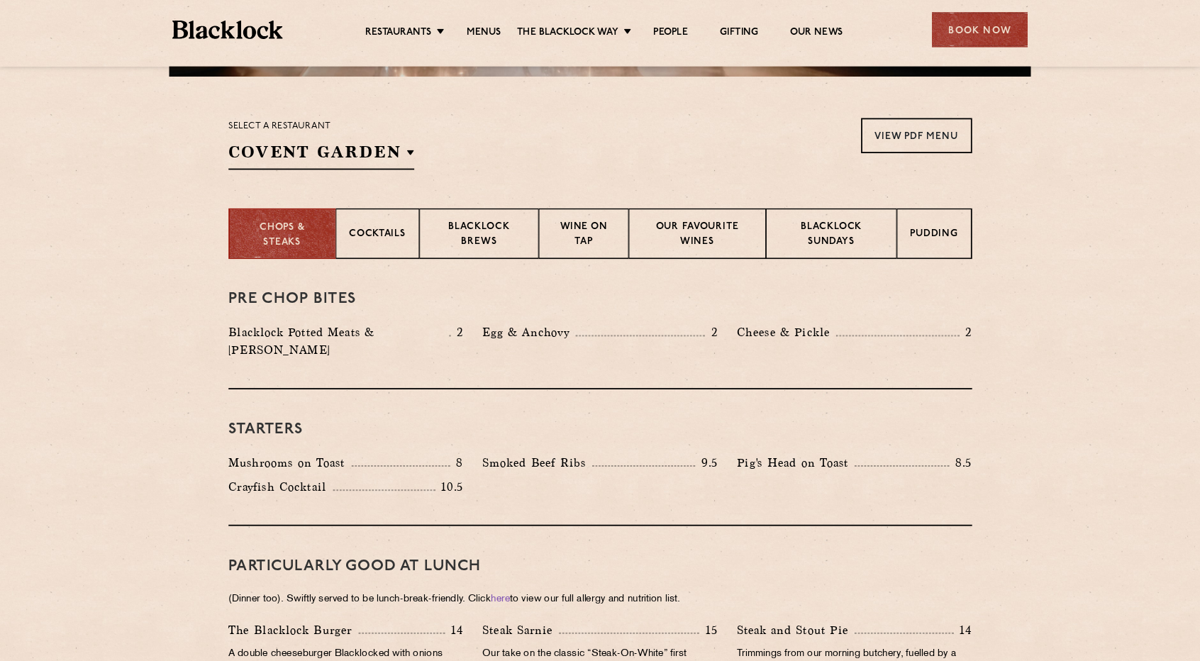
scroll to position [426, 0]
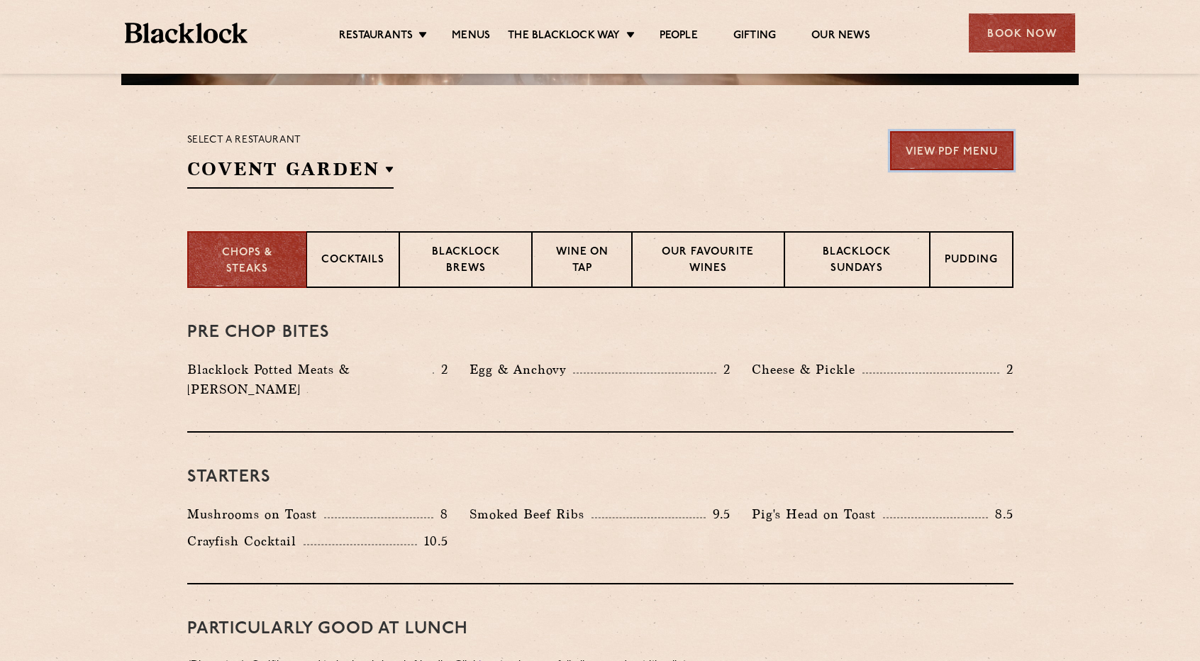
click at [930, 153] on link "View PDF Menu" at bounding box center [951, 150] width 123 height 39
click at [335, 256] on p "Cocktails" at bounding box center [352, 262] width 63 height 18
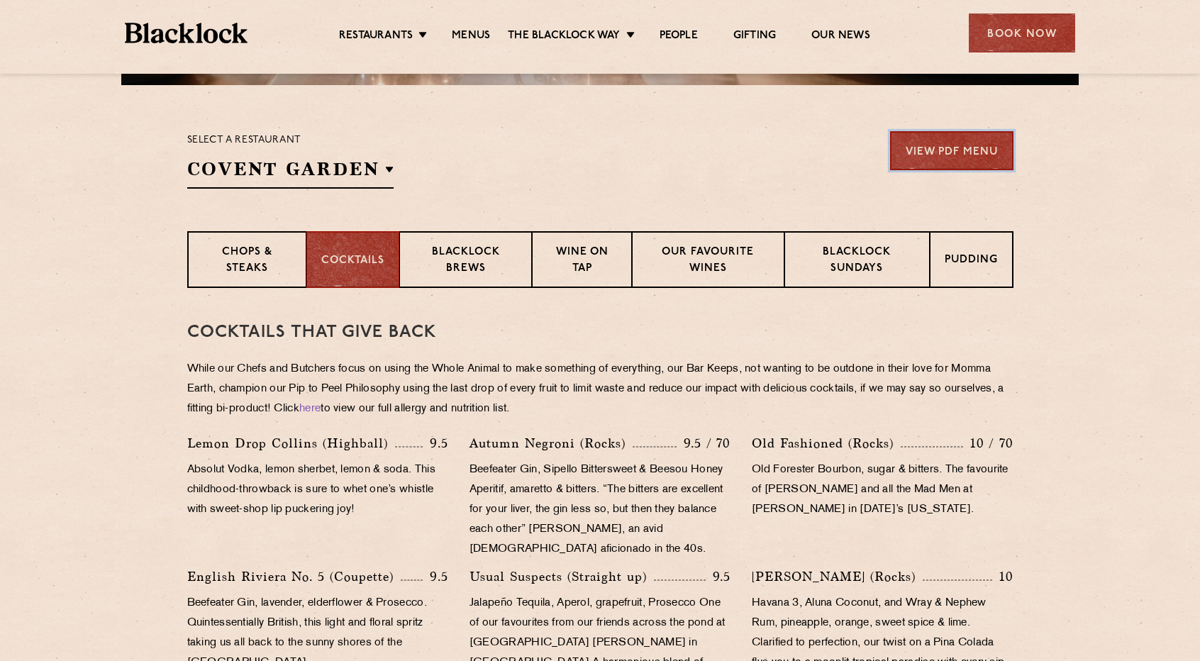
click at [956, 144] on link "View PDF Menu" at bounding box center [951, 150] width 123 height 39
click at [961, 353] on div "Cocktails That Give Back While our Chefs and Butchers focus on using the Whole …" at bounding box center [600, 670] width 827 height 765
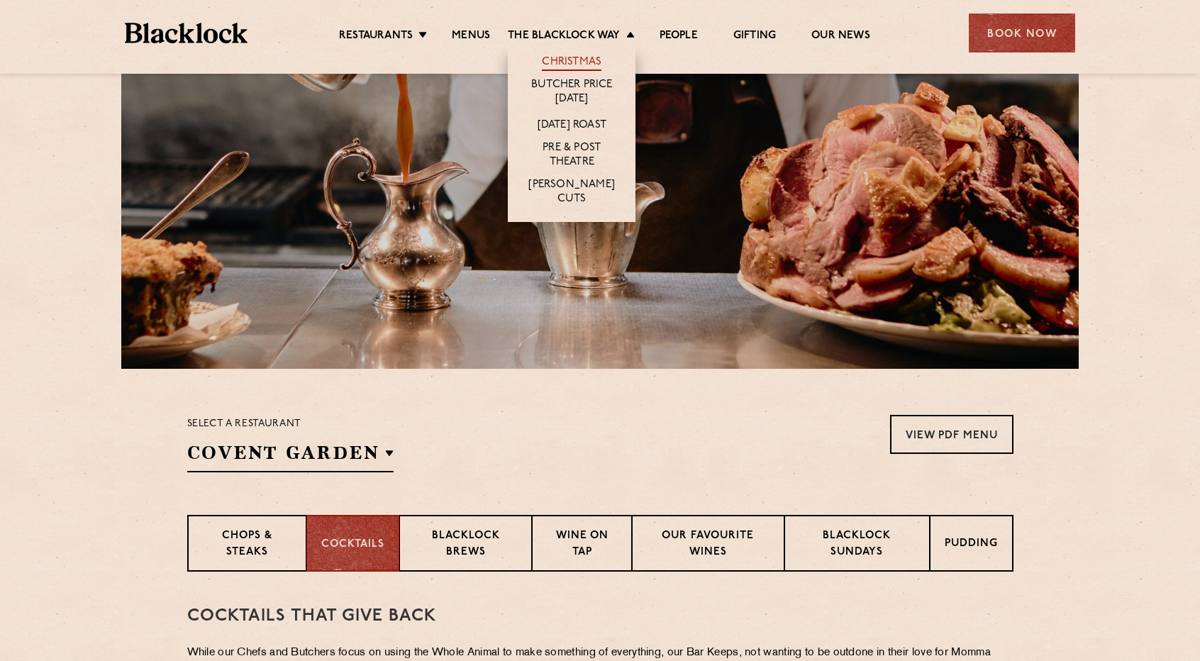
click at [574, 63] on link "Christmas" at bounding box center [572, 63] width 60 height 16
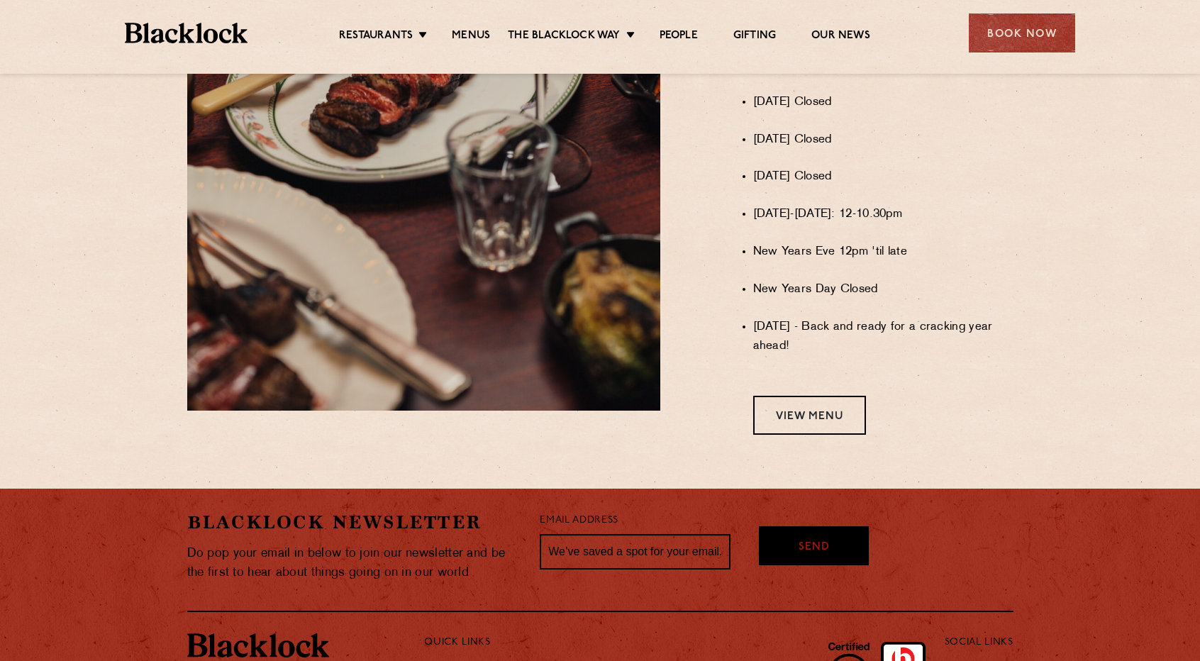
scroll to position [798, 0]
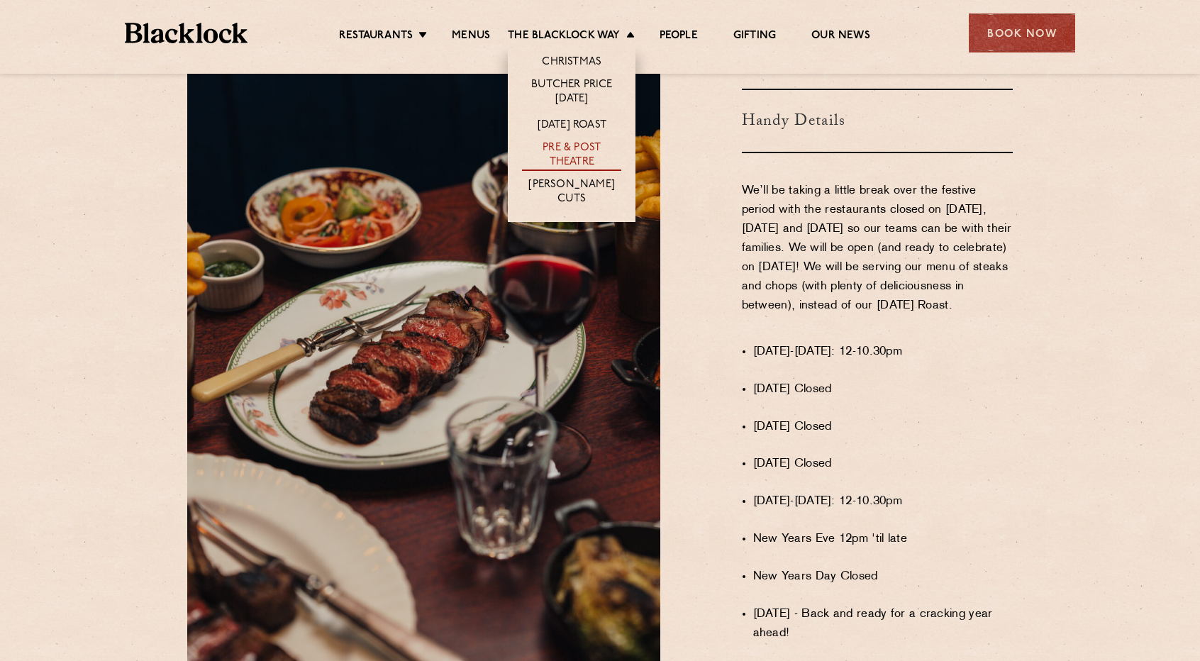
click at [583, 157] on link "Pre & Post Theatre" at bounding box center [571, 156] width 99 height 30
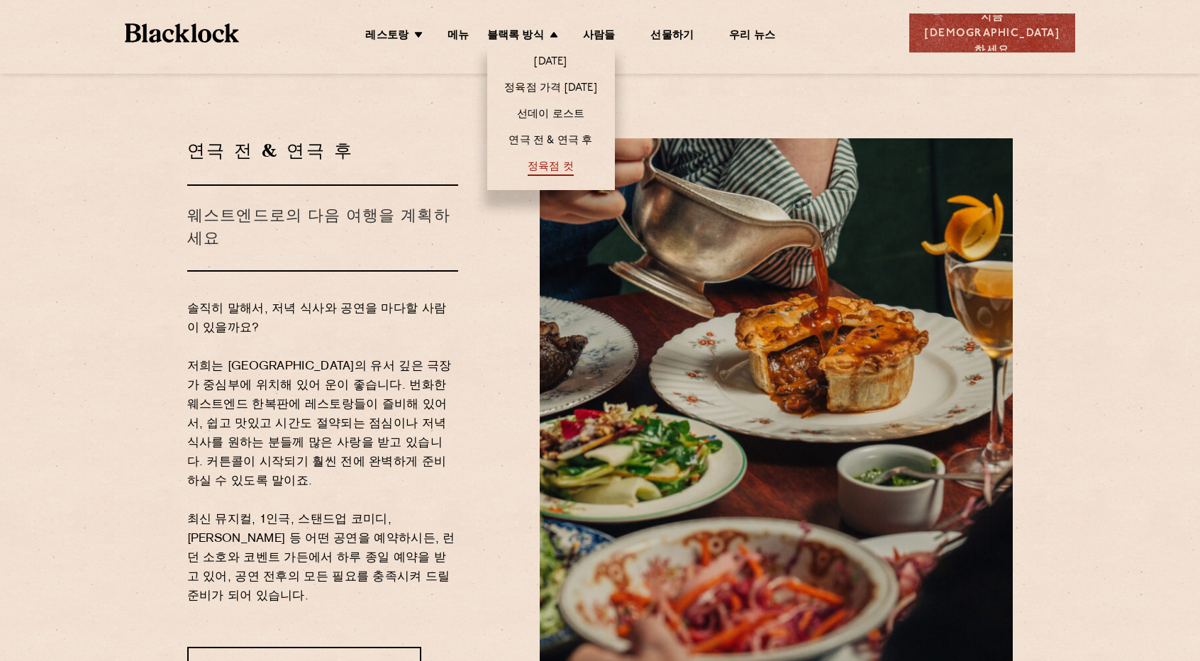
click at [574, 165] on font "정육점 컷" at bounding box center [551, 167] width 46 height 11
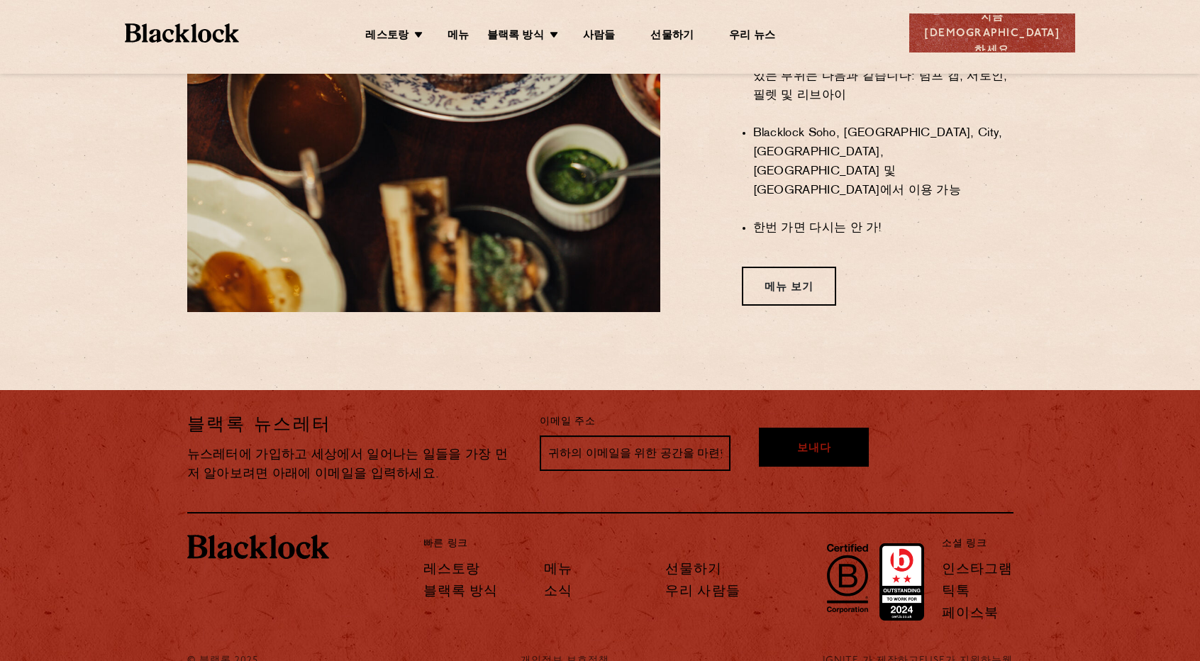
scroll to position [1182, 0]
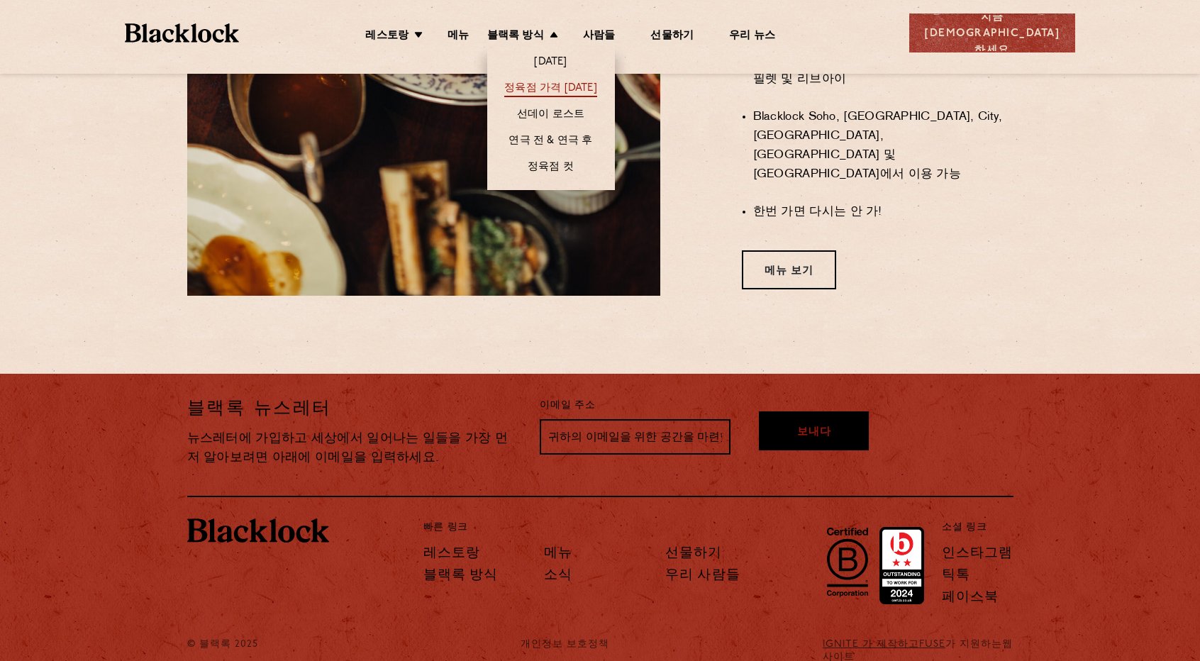
click at [569, 83] on font "정육점 가격 월요일" at bounding box center [550, 88] width 93 height 11
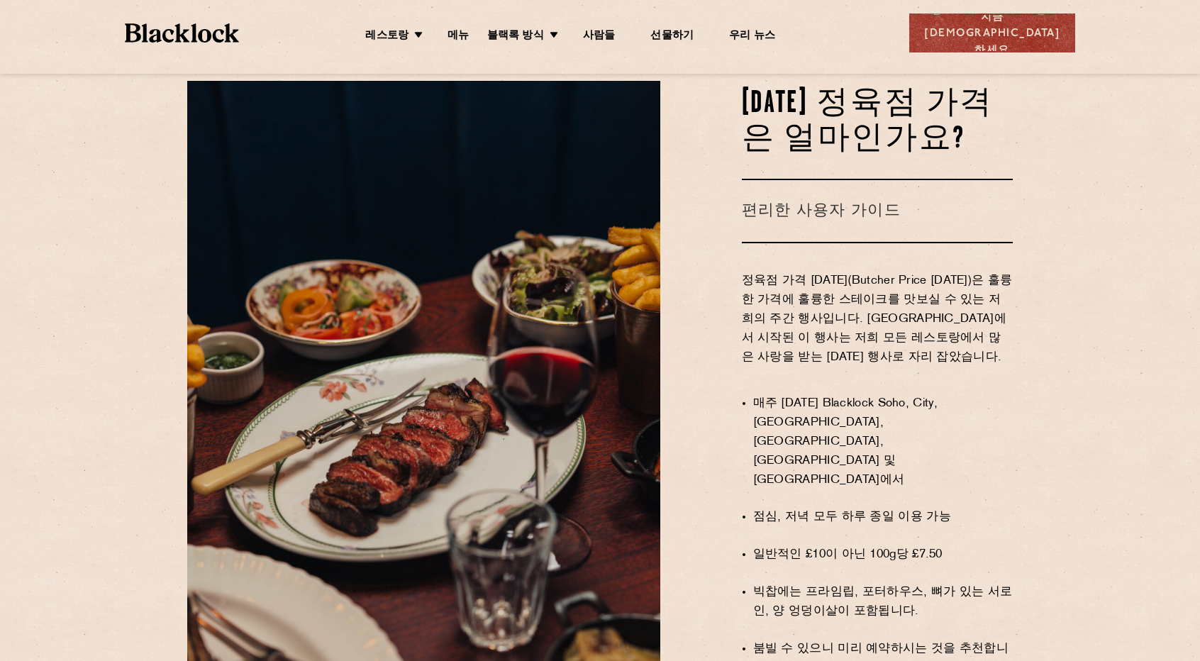
scroll to position [710, 0]
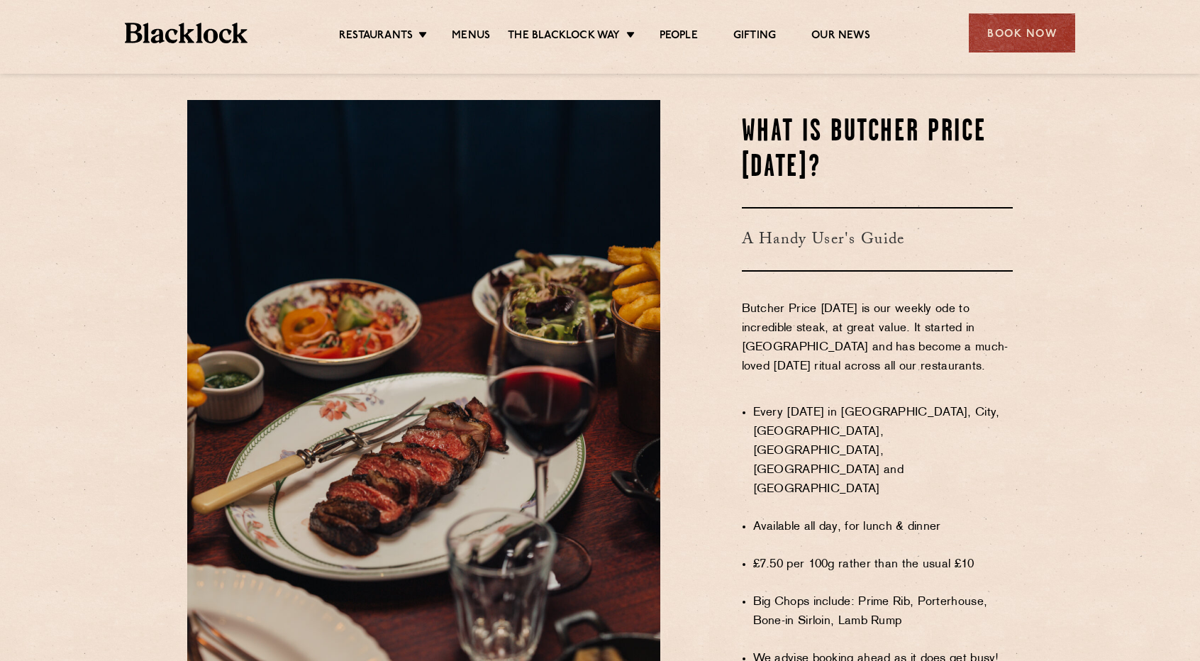
click at [937, 186] on h2 "WHAT IS BUTCHER PRICE MONDAY?" at bounding box center [878, 150] width 272 height 71
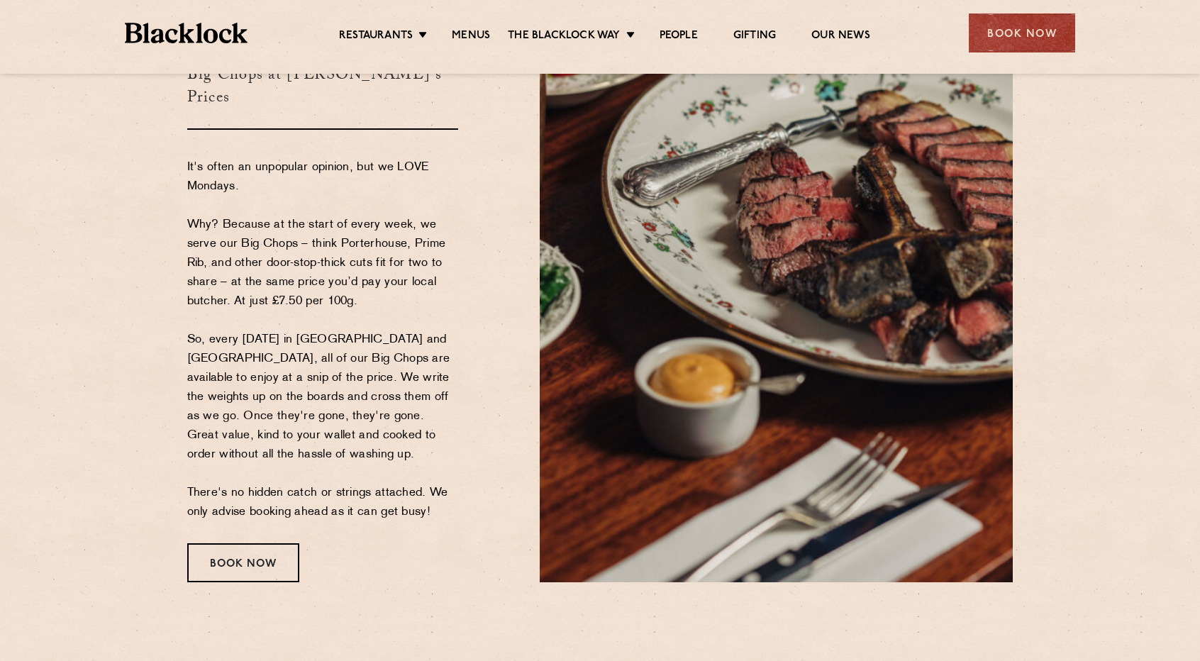
scroll to position [0, 0]
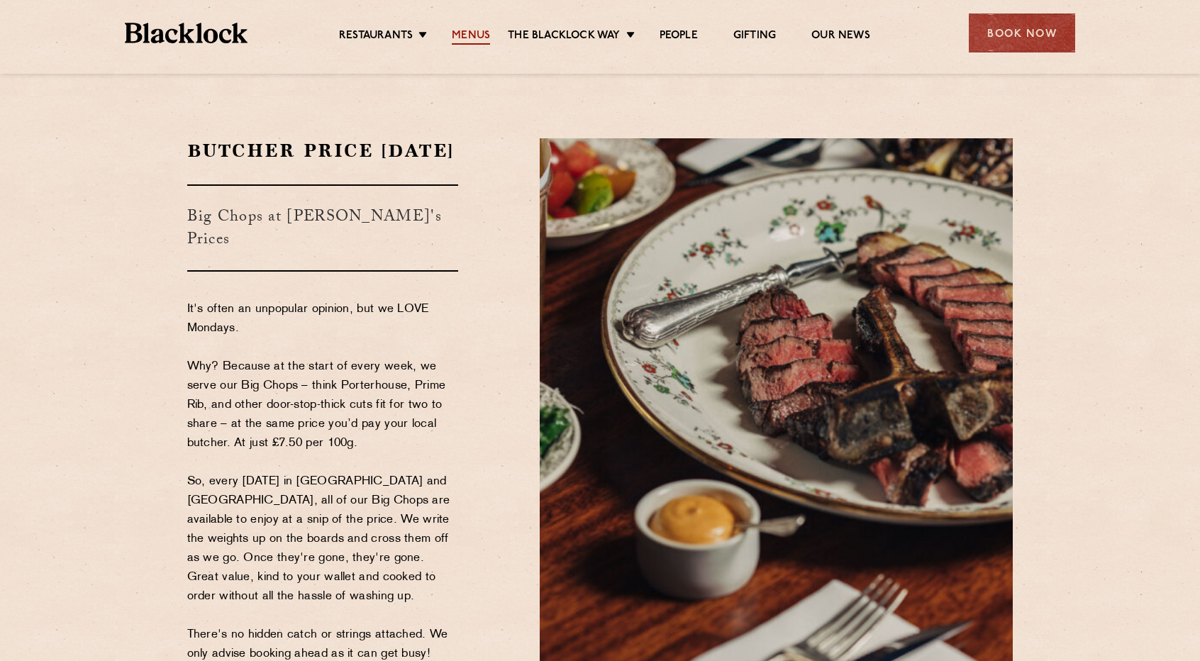
click at [486, 38] on link "Menus" at bounding box center [471, 37] width 38 height 16
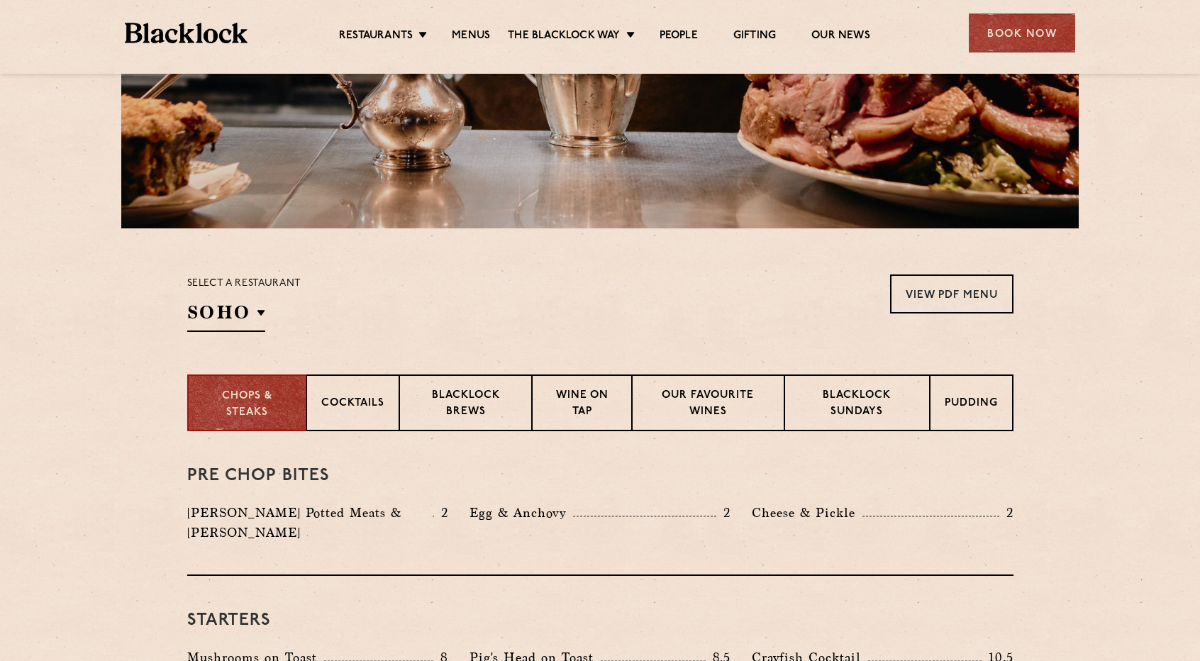
scroll to position [284, 0]
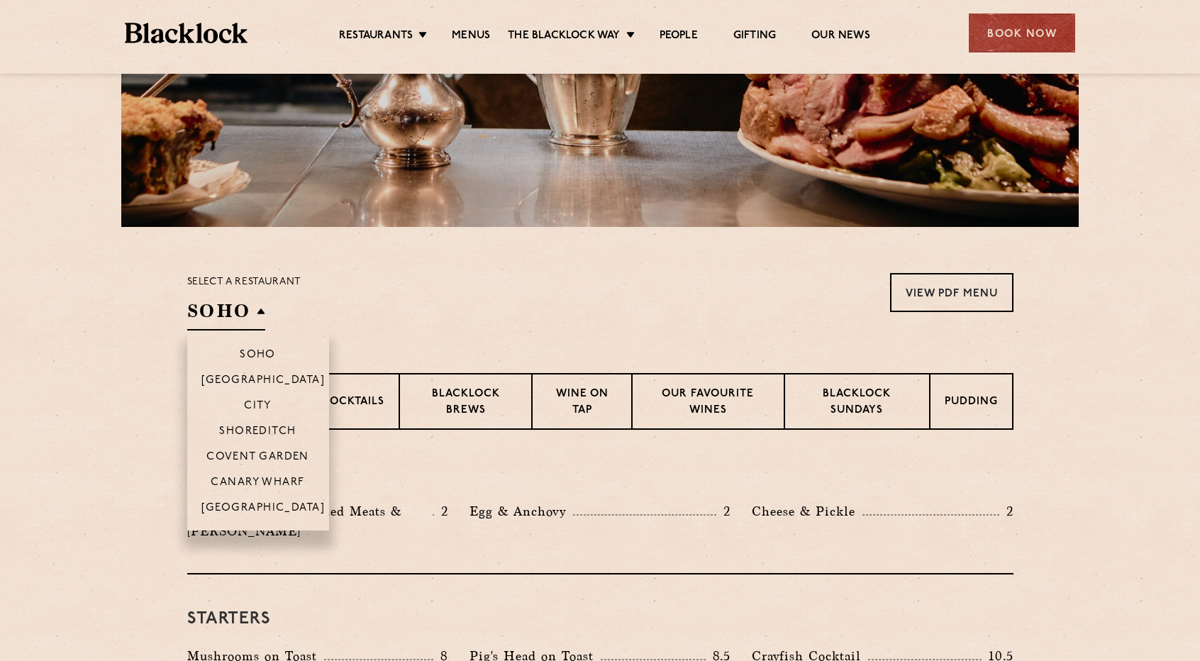
click at [255, 310] on h2 "SOHO" at bounding box center [226, 315] width 78 height 32
click at [269, 462] on p "Covent Garden" at bounding box center [257, 458] width 103 height 14
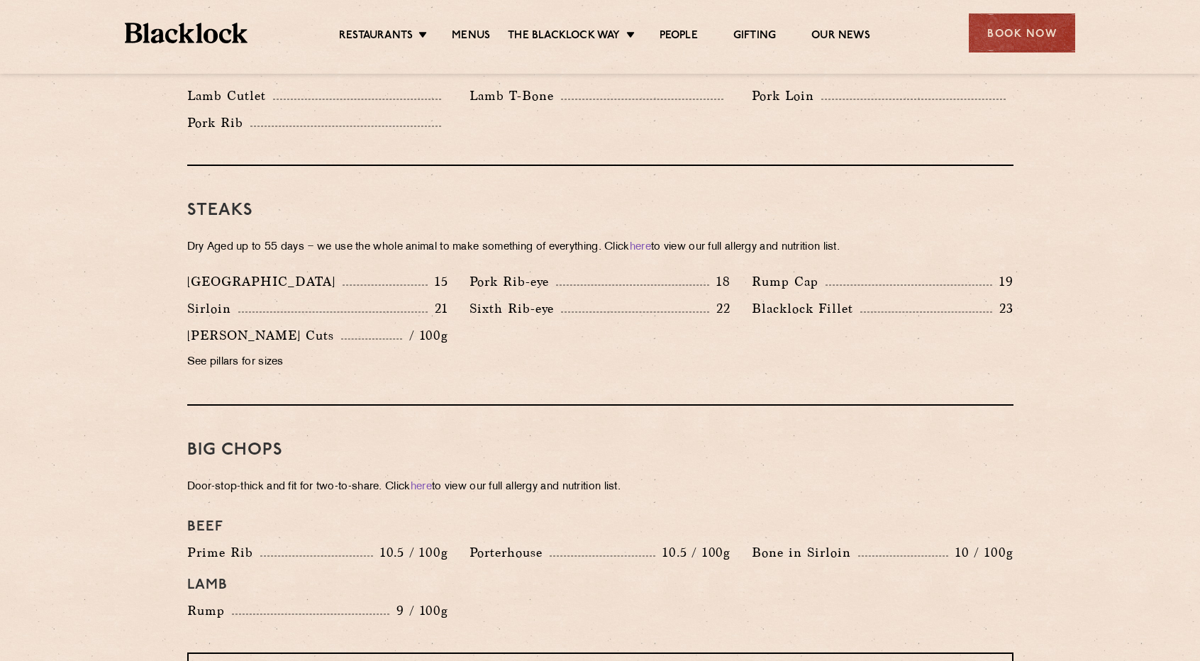
scroll to position [1419, 0]
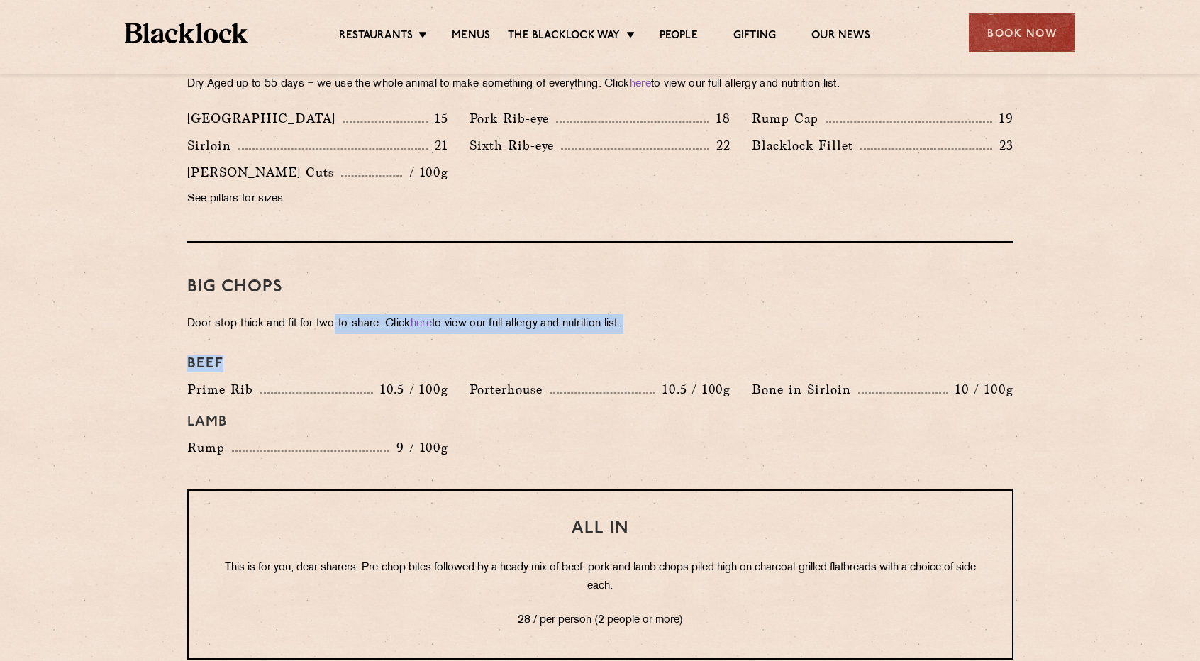
drag, startPoint x: 335, startPoint y: 303, endPoint x: 374, endPoint y: 319, distance: 42.0
click at [373, 317] on div "Big Chops Door-stop-thick and fit for two-to-share. Click here to view our full…" at bounding box center [600, 366] width 827 height 247
click at [413, 355] on h4 "Beef" at bounding box center [600, 363] width 827 height 17
click at [410, 355] on h4 "Beef" at bounding box center [600, 363] width 827 height 17
click at [622, 355] on h4 "Beef" at bounding box center [600, 363] width 827 height 17
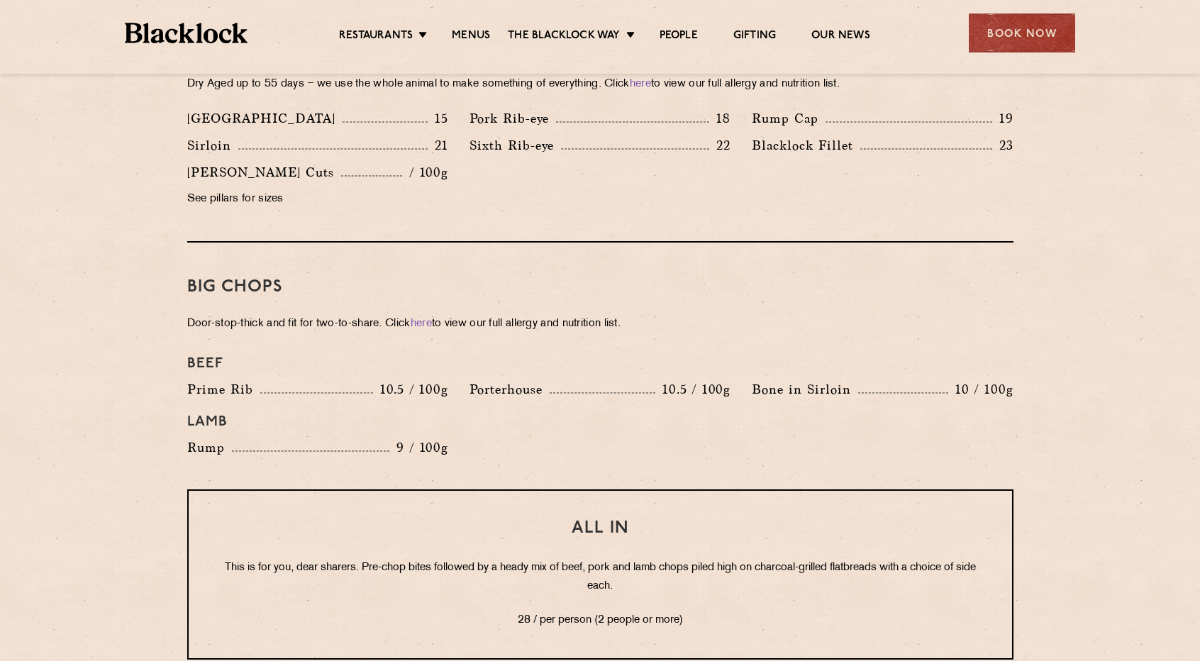
click at [765, 414] on h4 "Lamb" at bounding box center [600, 422] width 827 height 17
click at [796, 407] on div "Lamb" at bounding box center [601, 422] width 848 height 31
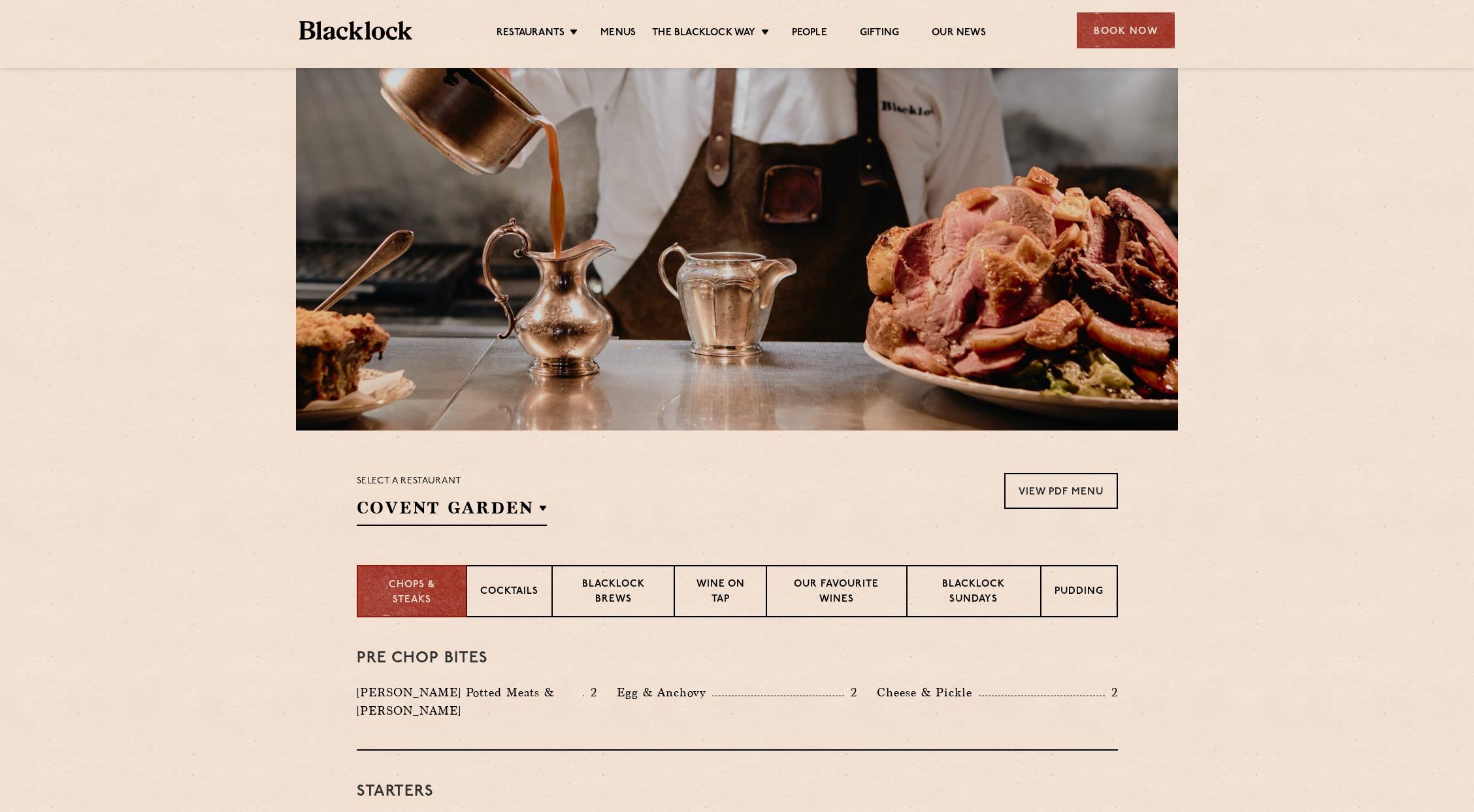
scroll to position [0, 0]
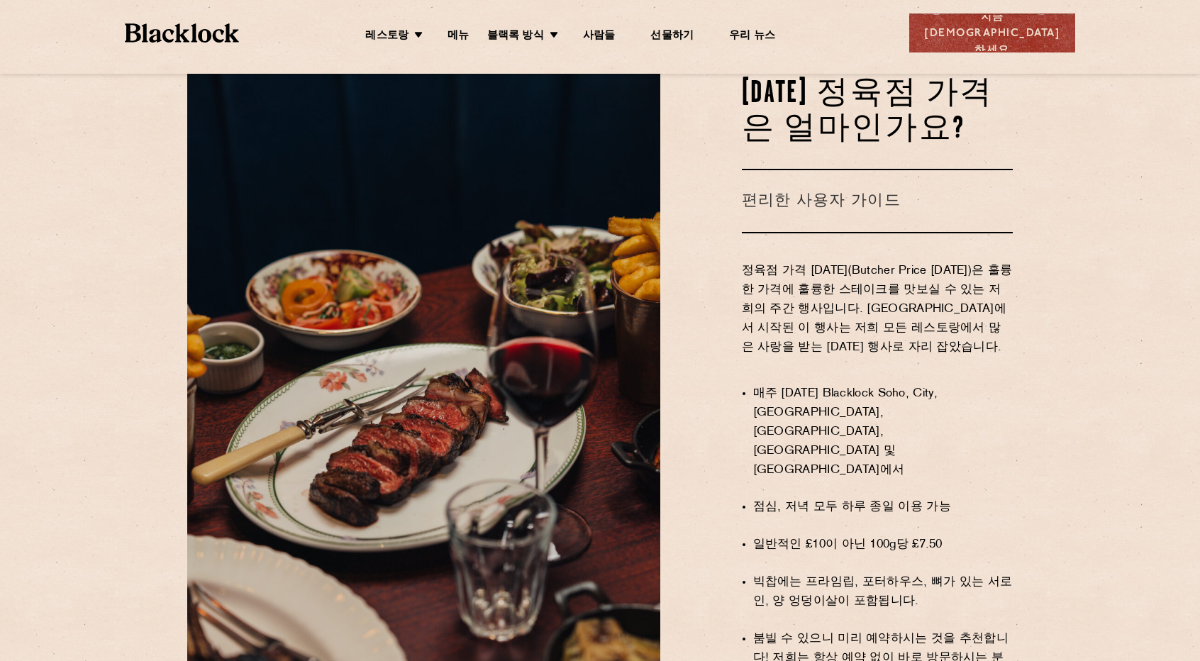
scroll to position [639, 0]
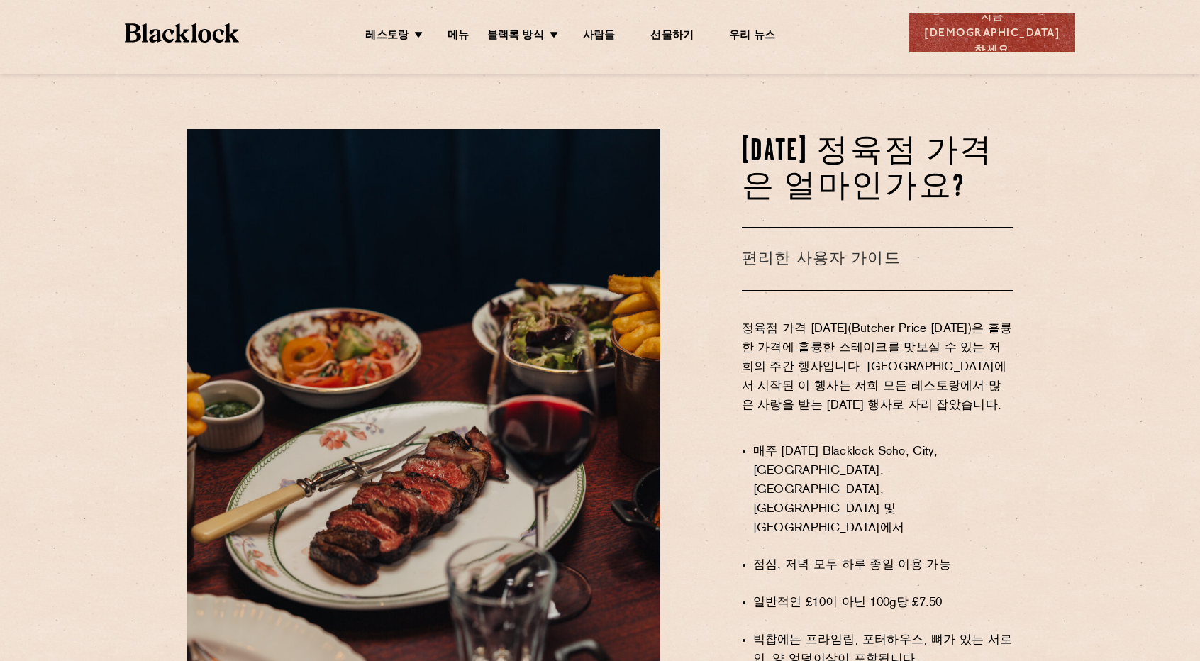
click at [1011, 177] on h2 "월요일 정육점 가격은 얼마인가요?" at bounding box center [878, 170] width 272 height 71
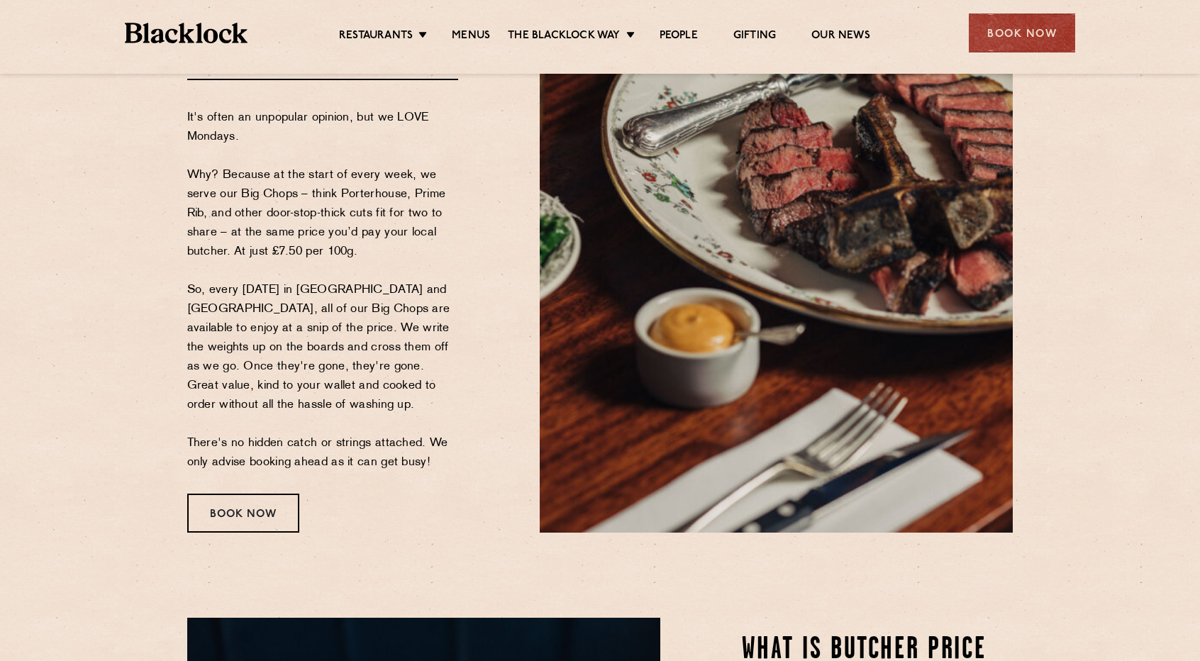
scroll to position [71, 0]
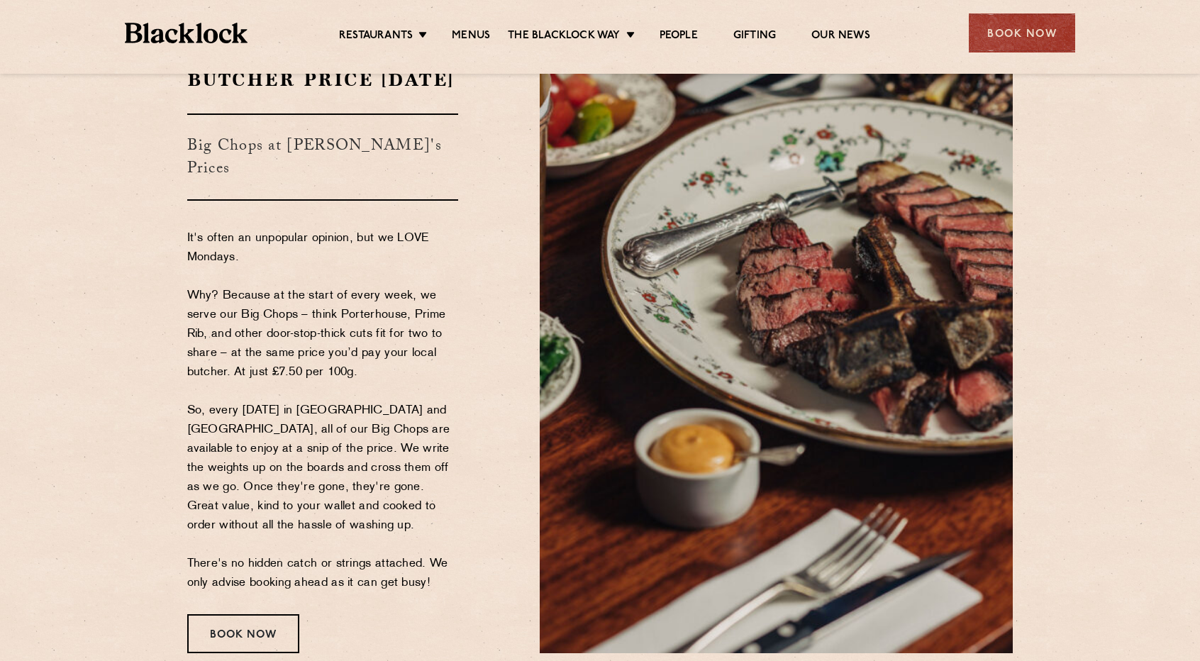
drag, startPoint x: 403, startPoint y: 388, endPoint x: 400, endPoint y: 395, distance: 7.6
click at [402, 387] on p "It's often an unpopular opinion, but we LOVE Mondays. Why? Because at the start…" at bounding box center [323, 411] width 272 height 364
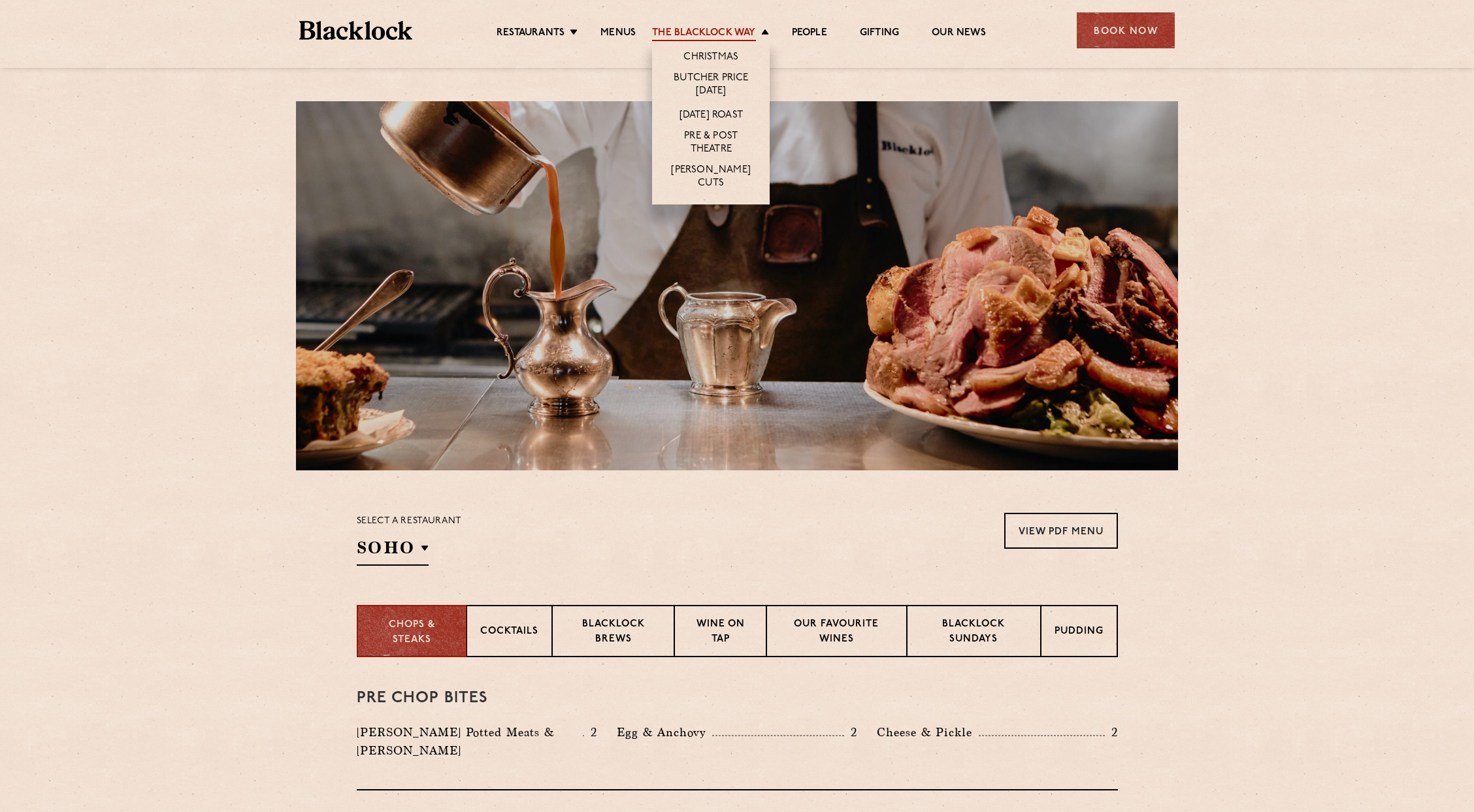
click at [727, 35] on link "The Blacklock Way" at bounding box center [703, 34] width 103 height 15
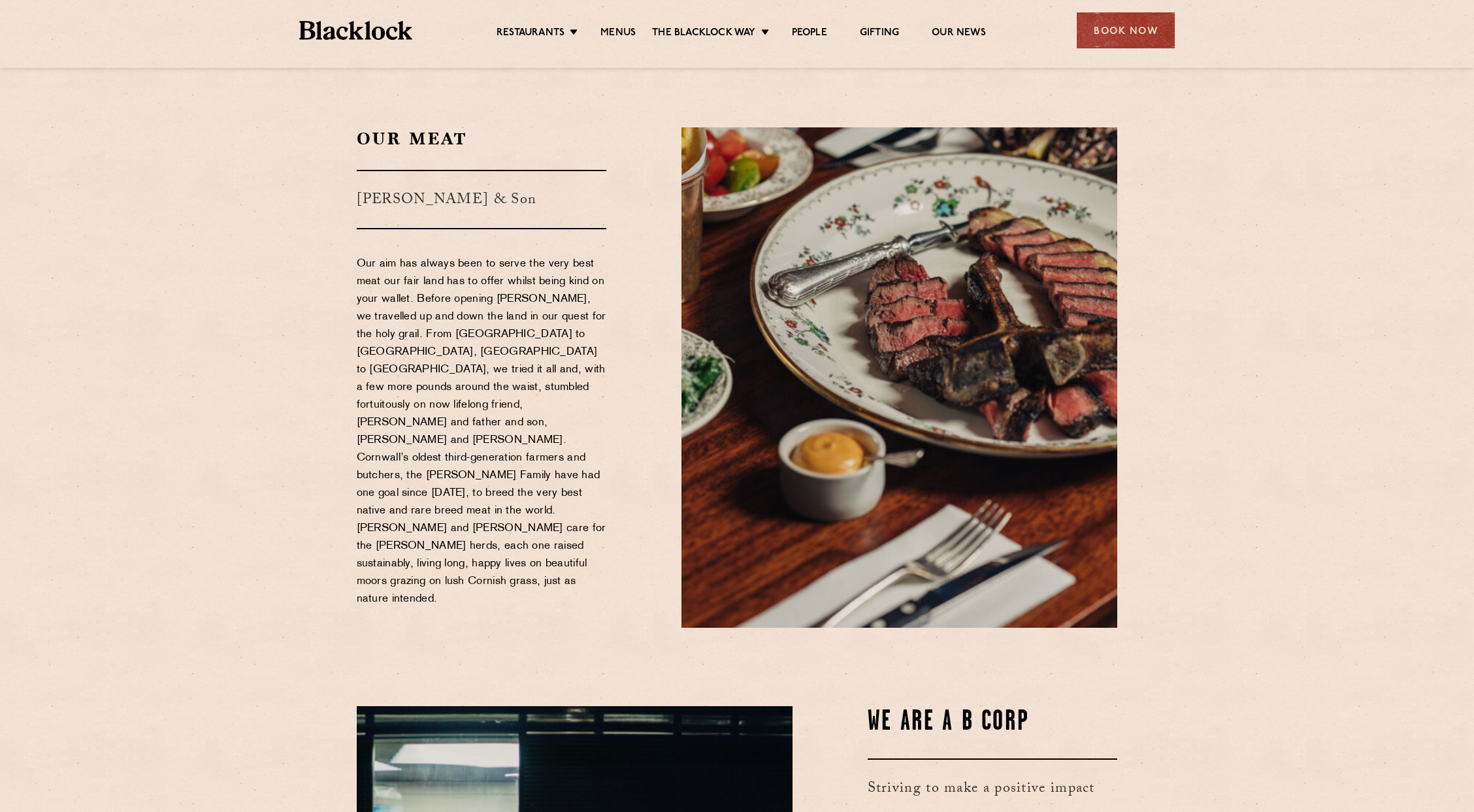
drag, startPoint x: 1194, startPoint y: 453, endPoint x: 1101, endPoint y: 250, distance: 223.3
click at [343, 18] on div "Restaurants Soho City Shoreditch Covent Garden Canary Wharf Manchester Birmingh…" at bounding box center [737, 29] width 914 height 58
click at [347, 40] on div "Restaurants Soho City Shoreditch Covent Garden Canary Wharf Manchester Birmingh…" at bounding box center [737, 29] width 914 height 58
click at [384, 264] on p "Our aim has always been to serve the very best meat our fair land has to offer …" at bounding box center [482, 431] width 250 height 353
click at [363, 19] on div "Restaurants Soho City Shoreditch Covent Garden Canary Wharf Manchester Birmingh…" at bounding box center [737, 29] width 914 height 58
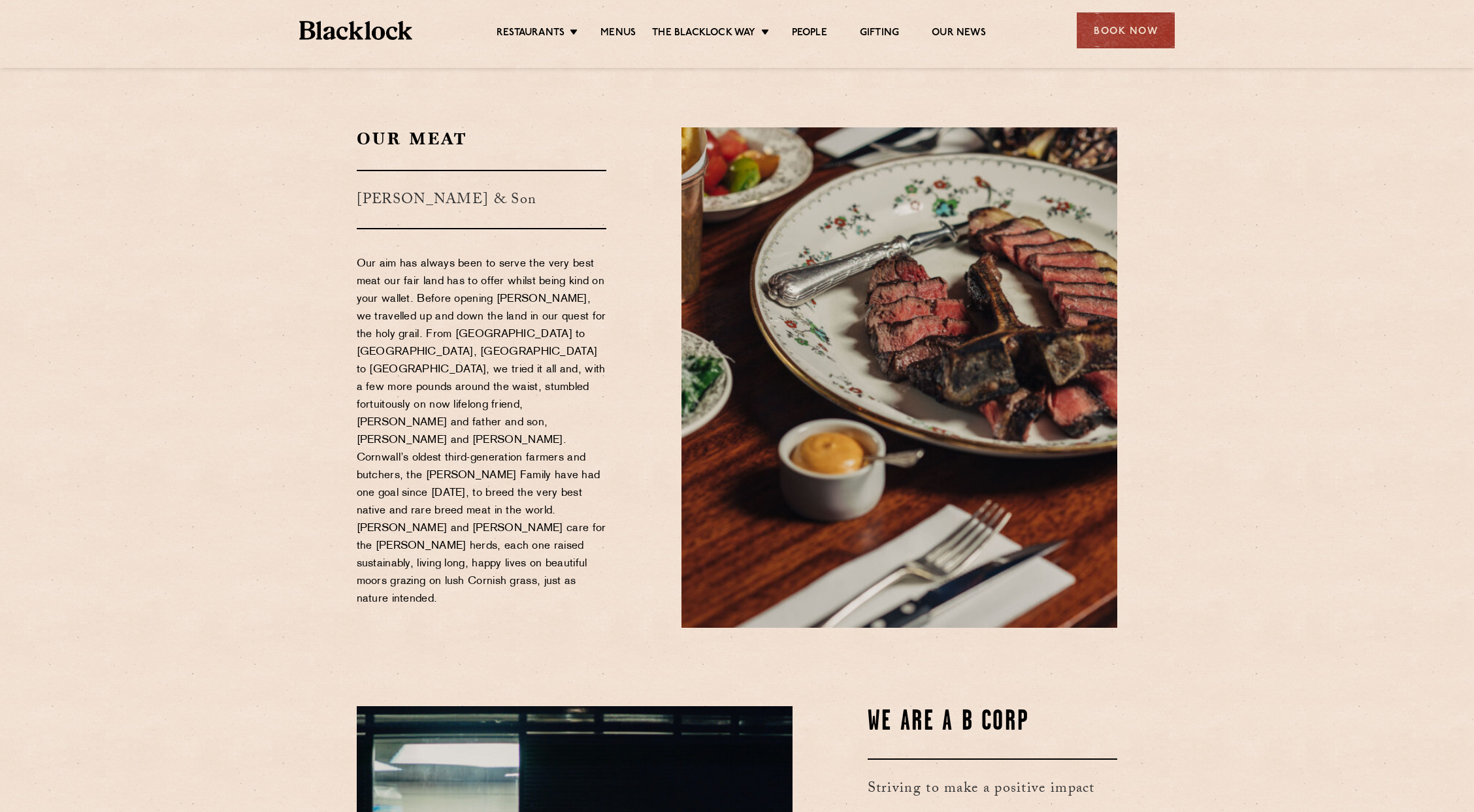
click at [366, 30] on img at bounding box center [355, 30] width 113 height 19
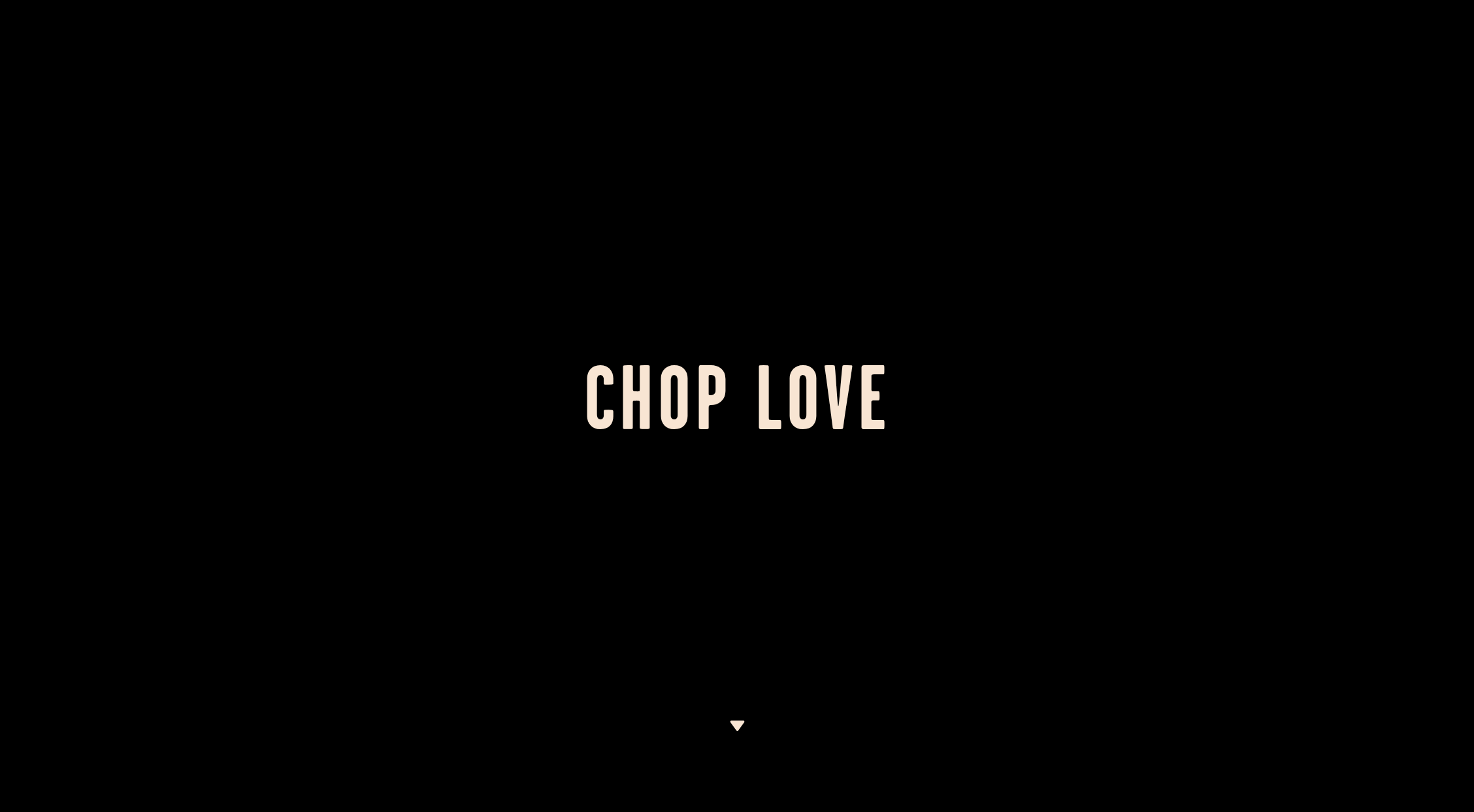
click at [609, 330] on div at bounding box center [737, 406] width 1474 height 812
click at [748, 327] on div at bounding box center [737, 406] width 1474 height 812
click at [761, 382] on h1 "Chop Love" at bounding box center [737, 406] width 1474 height 72
click at [734, 718] on div at bounding box center [737, 406] width 1474 height 812
click at [734, 724] on img at bounding box center [737, 725] width 17 height 10
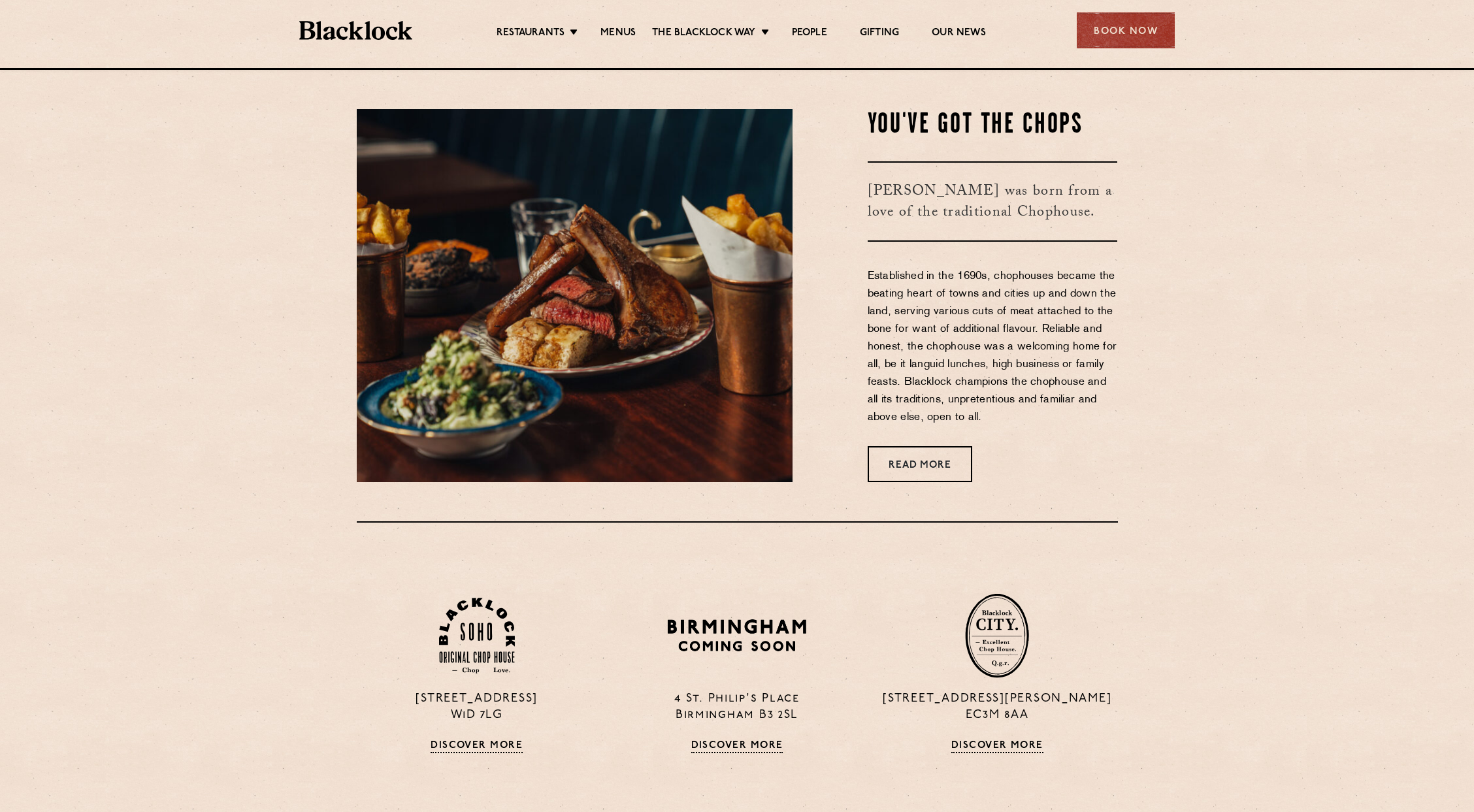
scroll to position [743, 0]
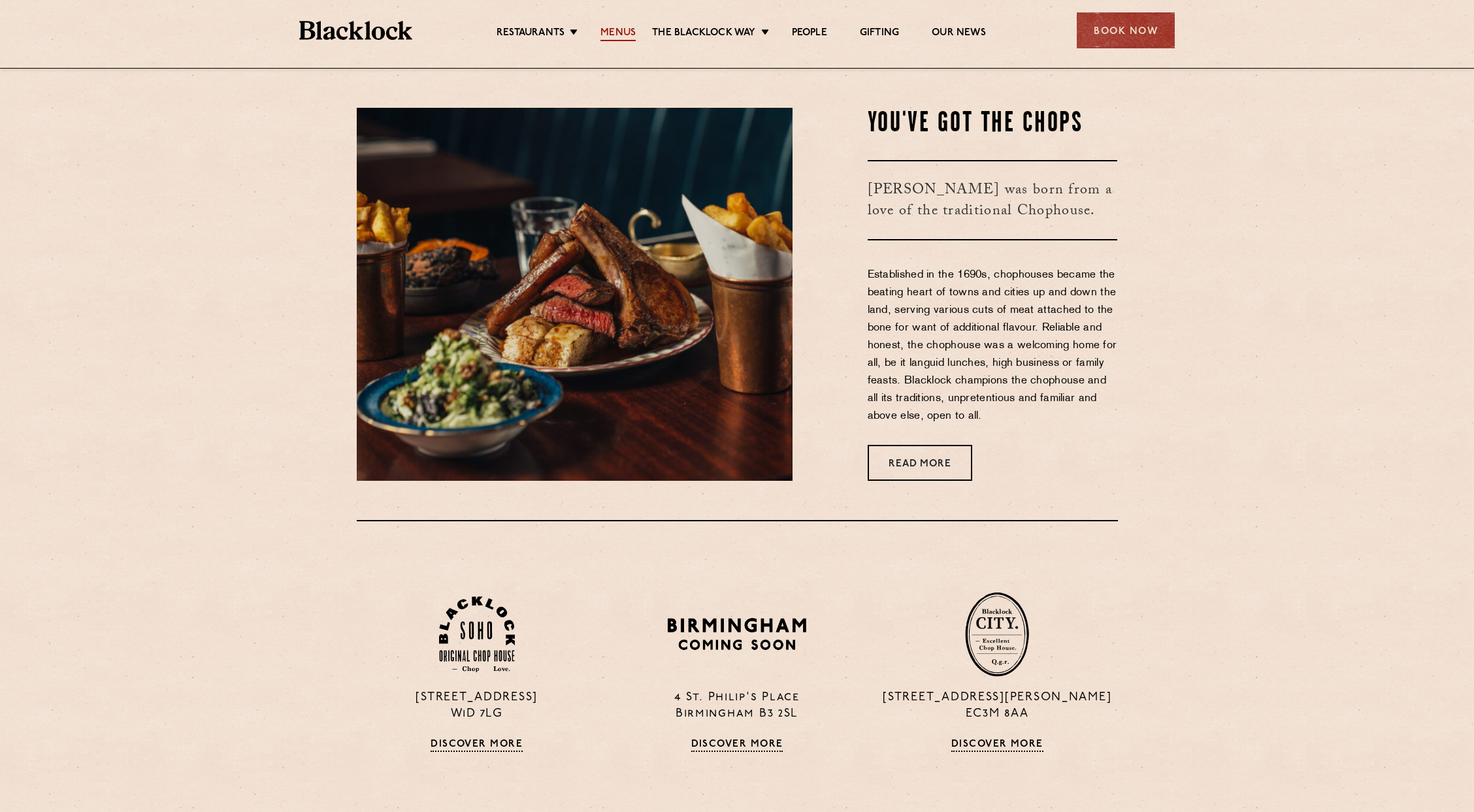
click at [601, 32] on link "Menus" at bounding box center [618, 34] width 35 height 15
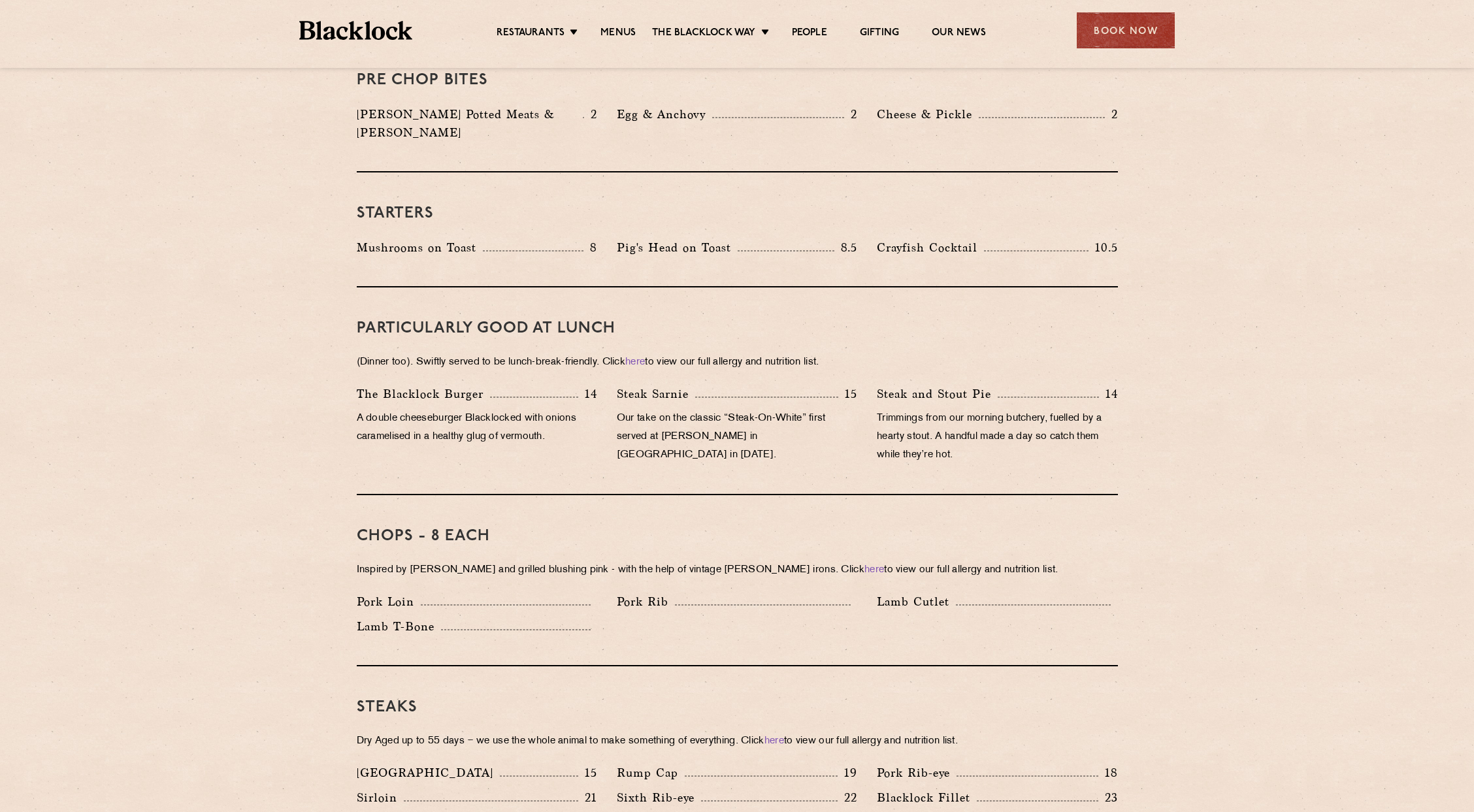
scroll to position [523, 0]
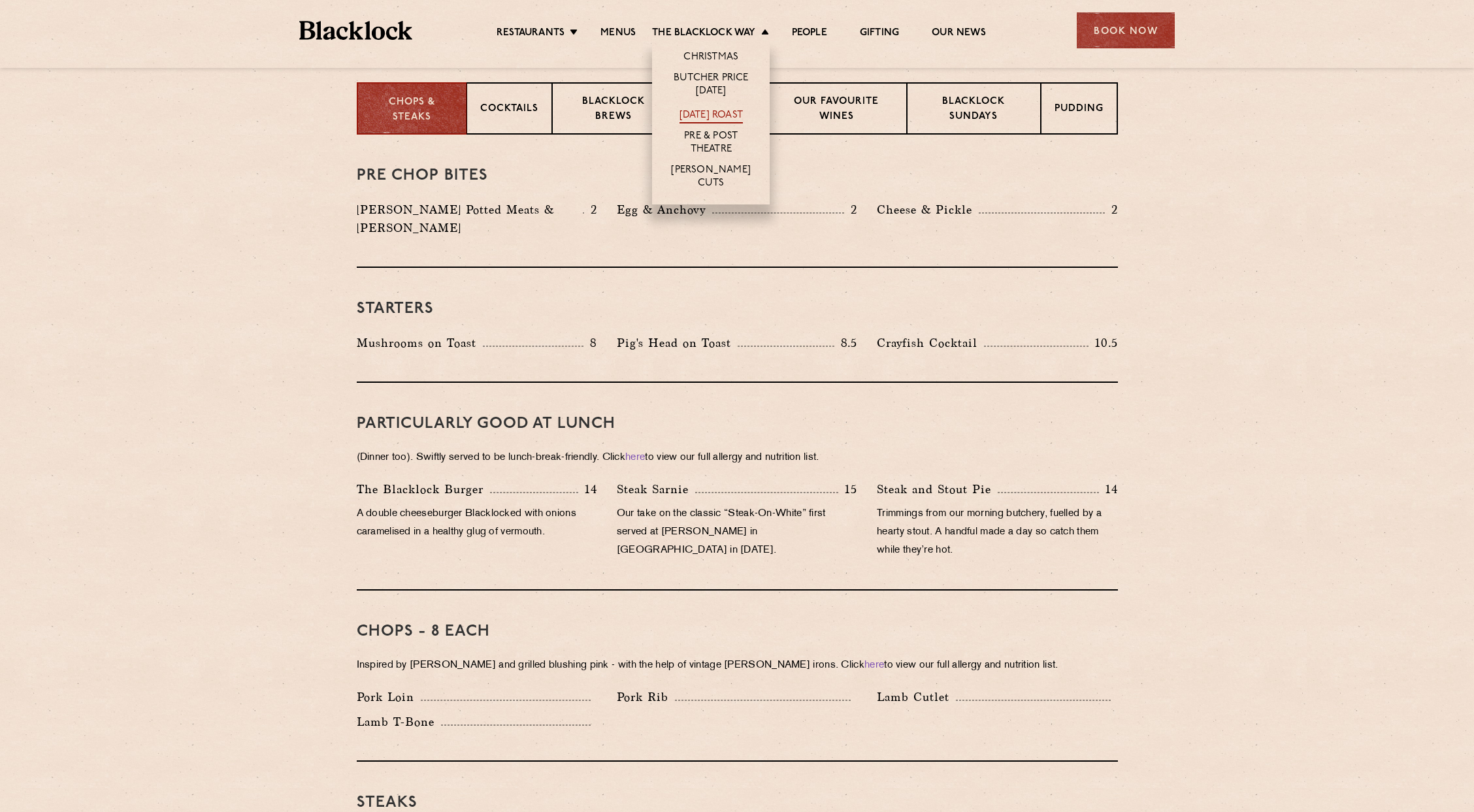
click at [732, 113] on link "[DATE] Roast" at bounding box center [711, 116] width 64 height 15
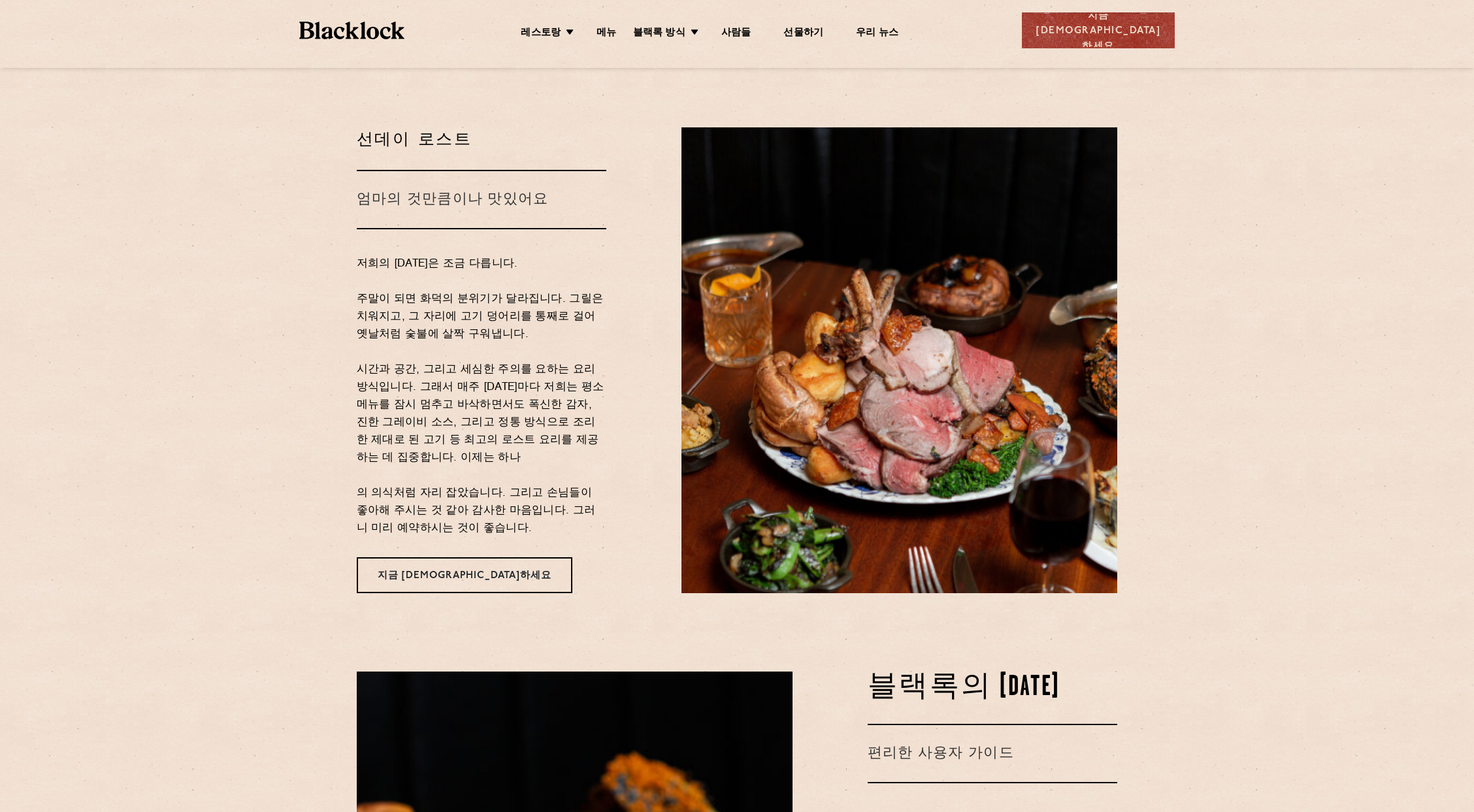
click at [582, 284] on p "저희의 [DATE]은 조금 다릅니다. 주말이 되면 화덕의 분위기가 달라집니다. 그릴은 치워지고, 그 자리에 고기 덩어리를 통째로 걸어 옛날처럼…" at bounding box center [482, 396] width 250 height 283
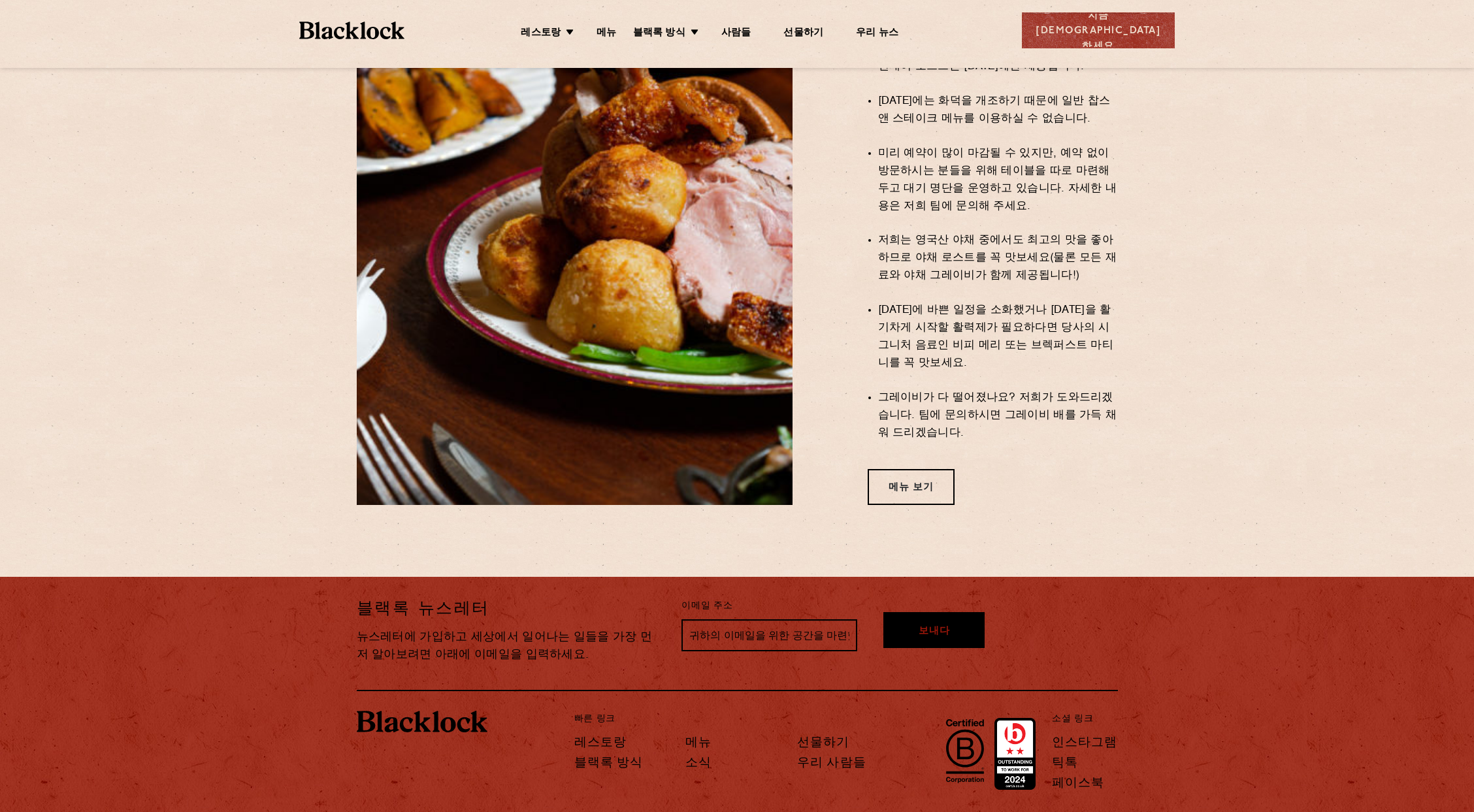
scroll to position [945, 0]
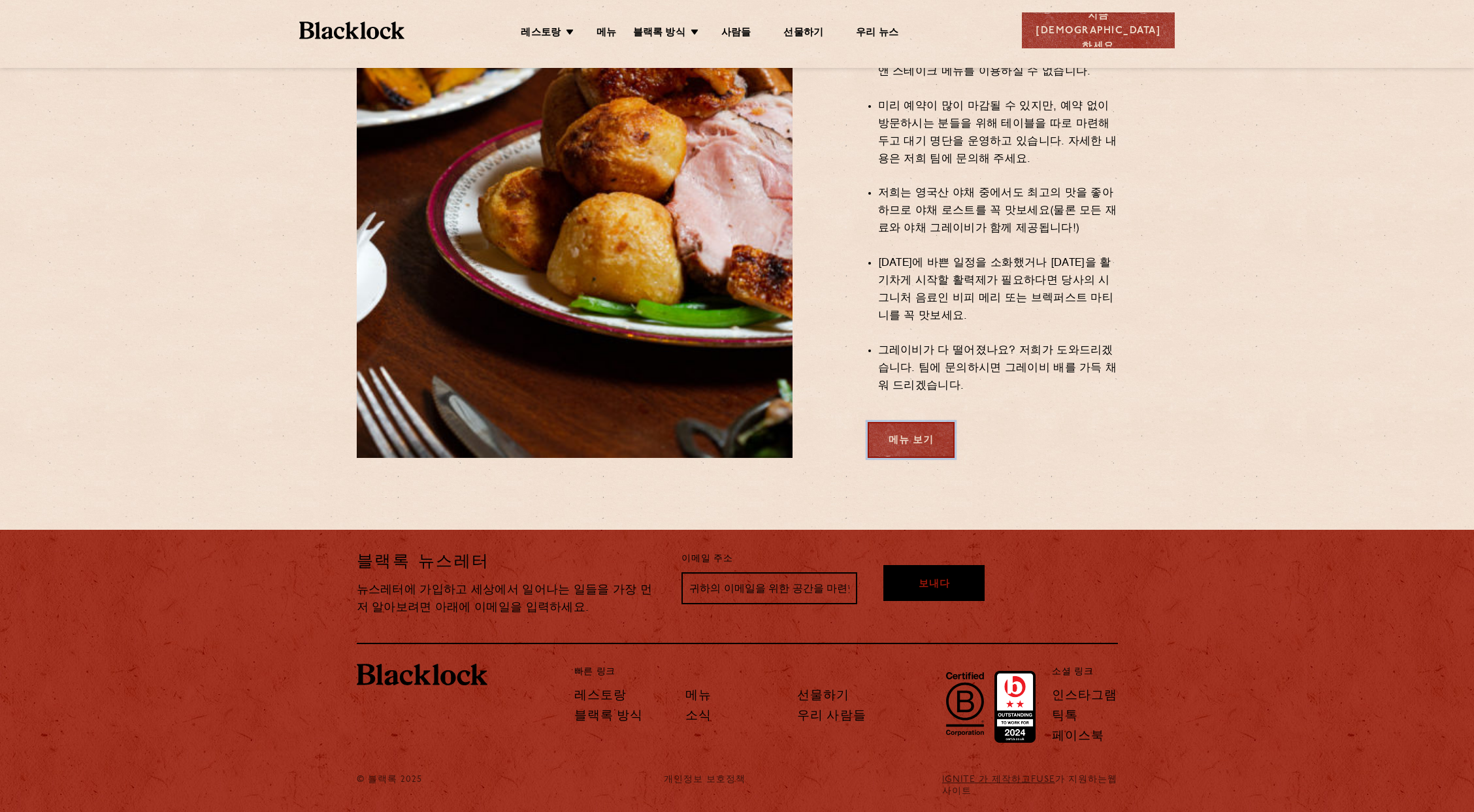
click at [905, 431] on link "메뉴 보기" at bounding box center [911, 439] width 87 height 36
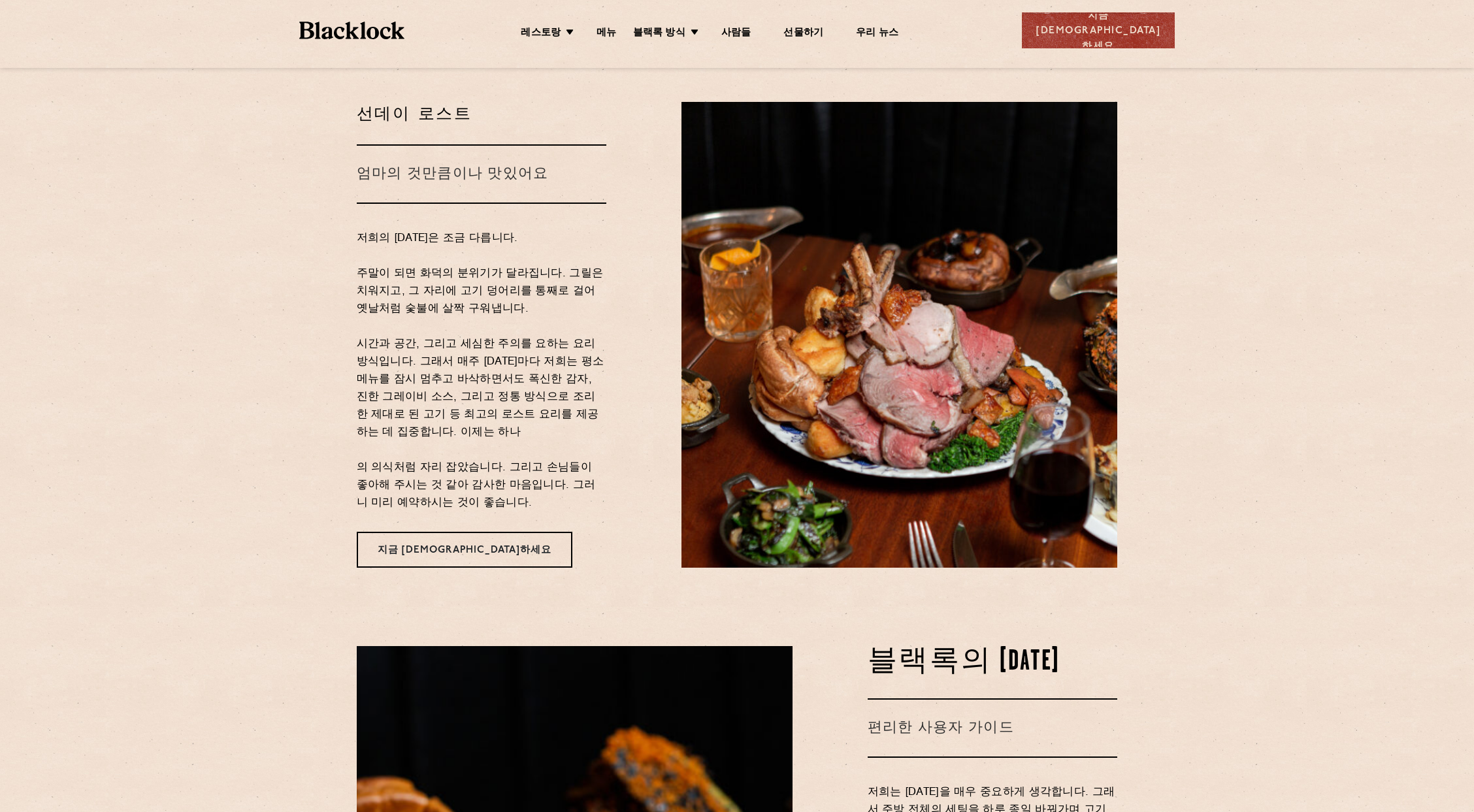
scroll to position [0, 0]
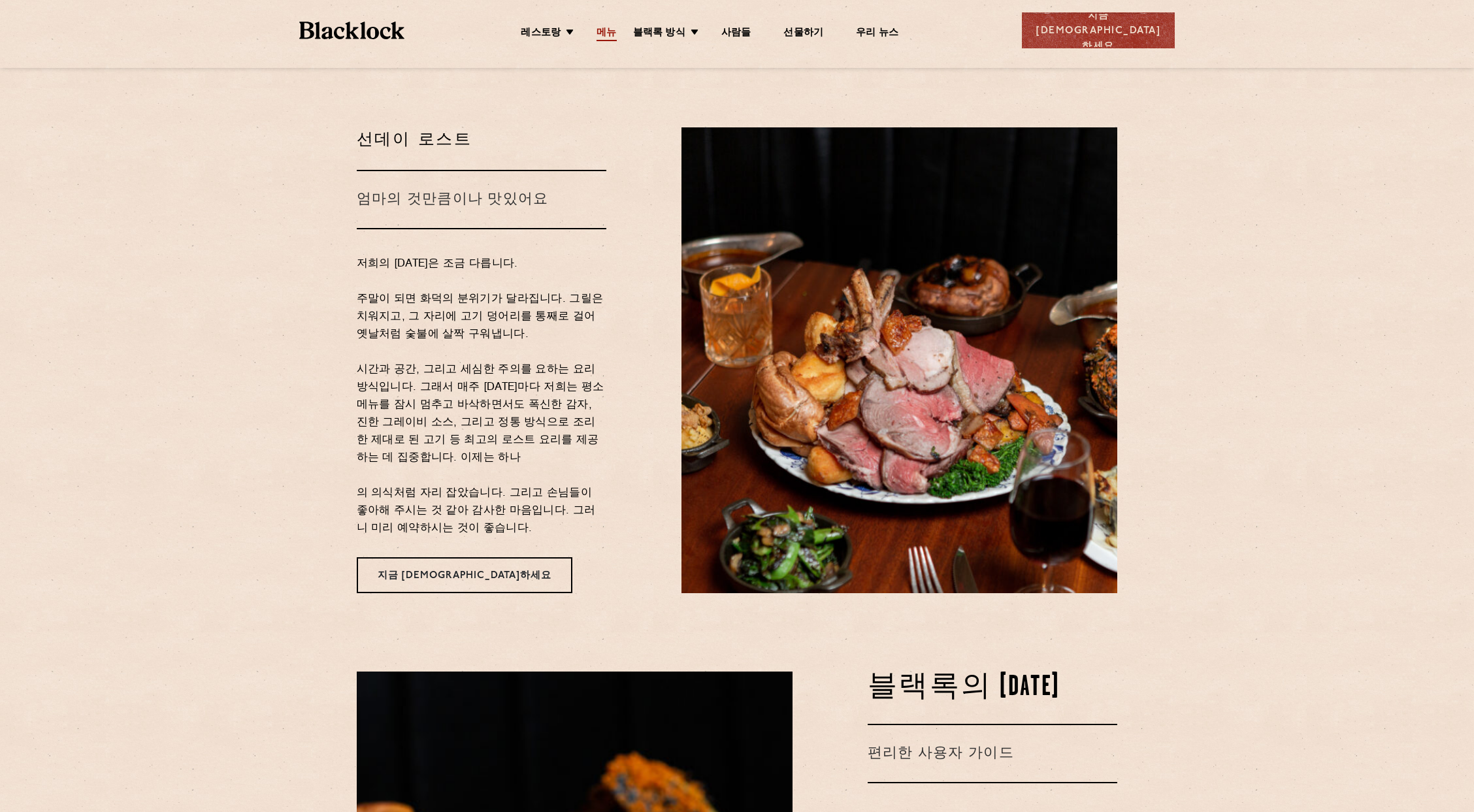
click at [616, 32] on font "메뉴" at bounding box center [606, 33] width 19 height 10
